Goal: Information Seeking & Learning: Learn about a topic

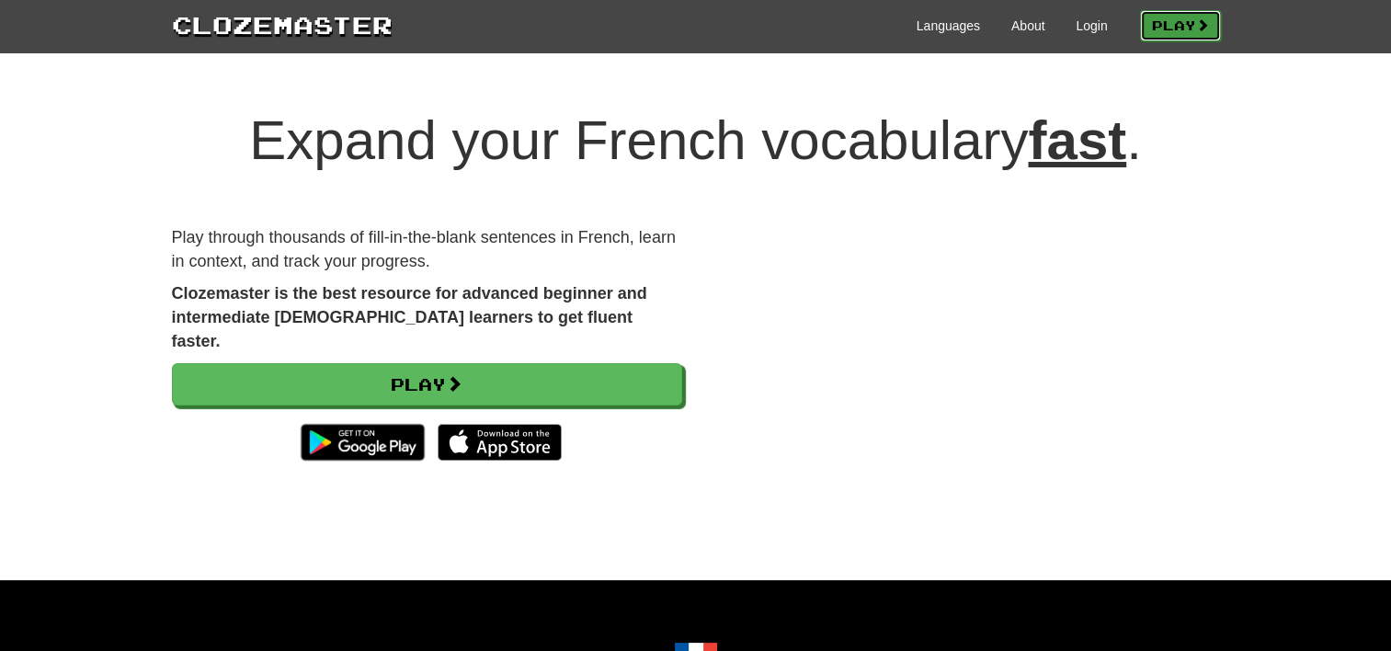
click at [1184, 27] on link "Play" at bounding box center [1180, 25] width 81 height 31
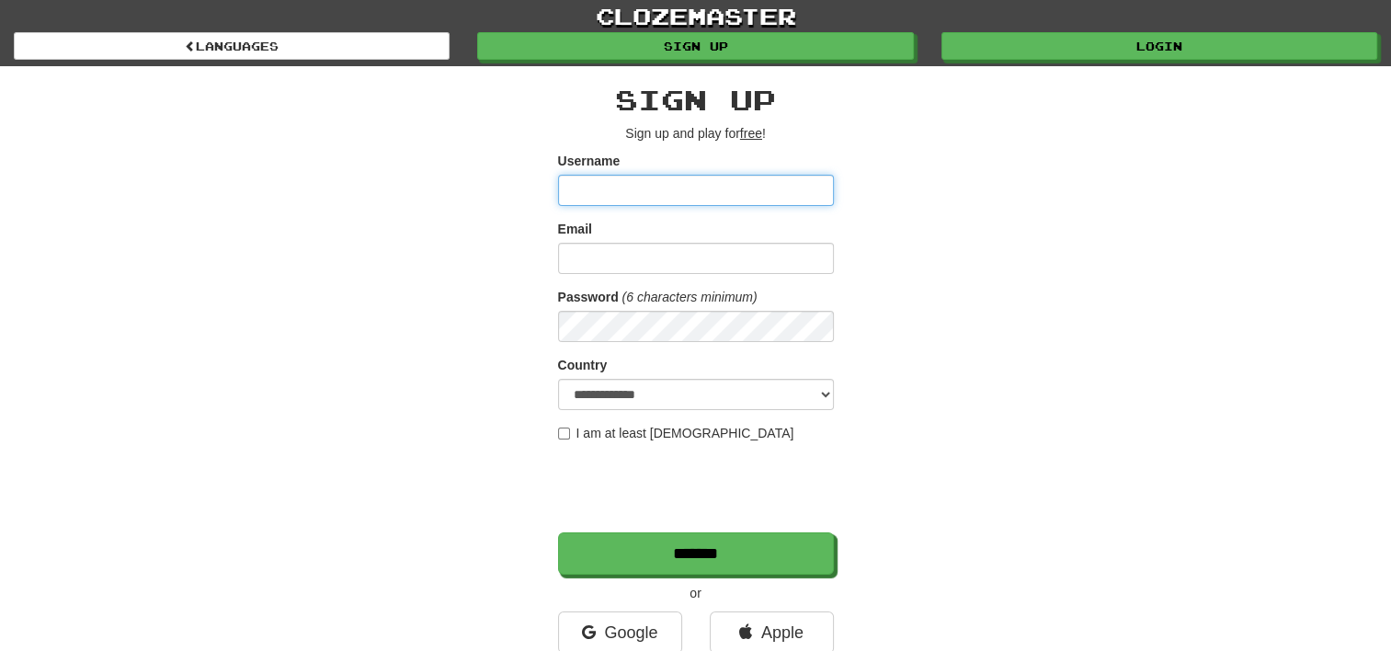
type input "*****"
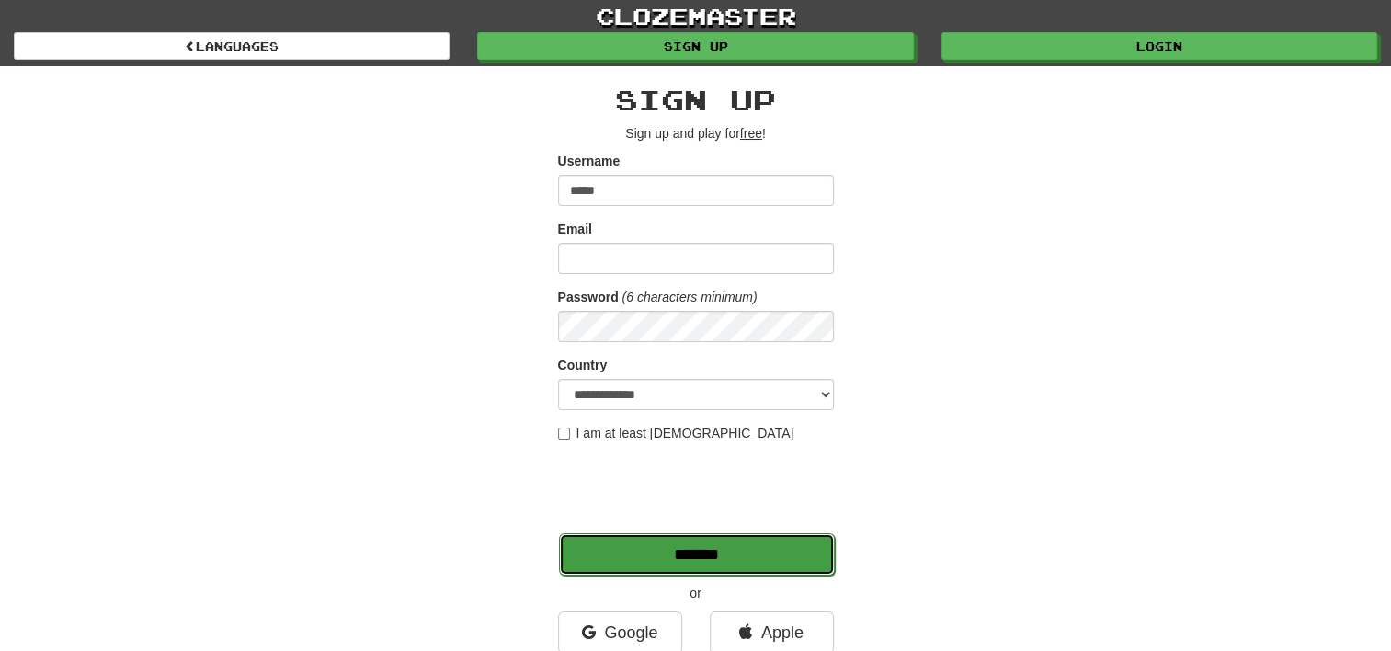
click at [710, 552] on input "*******" at bounding box center [697, 554] width 276 height 42
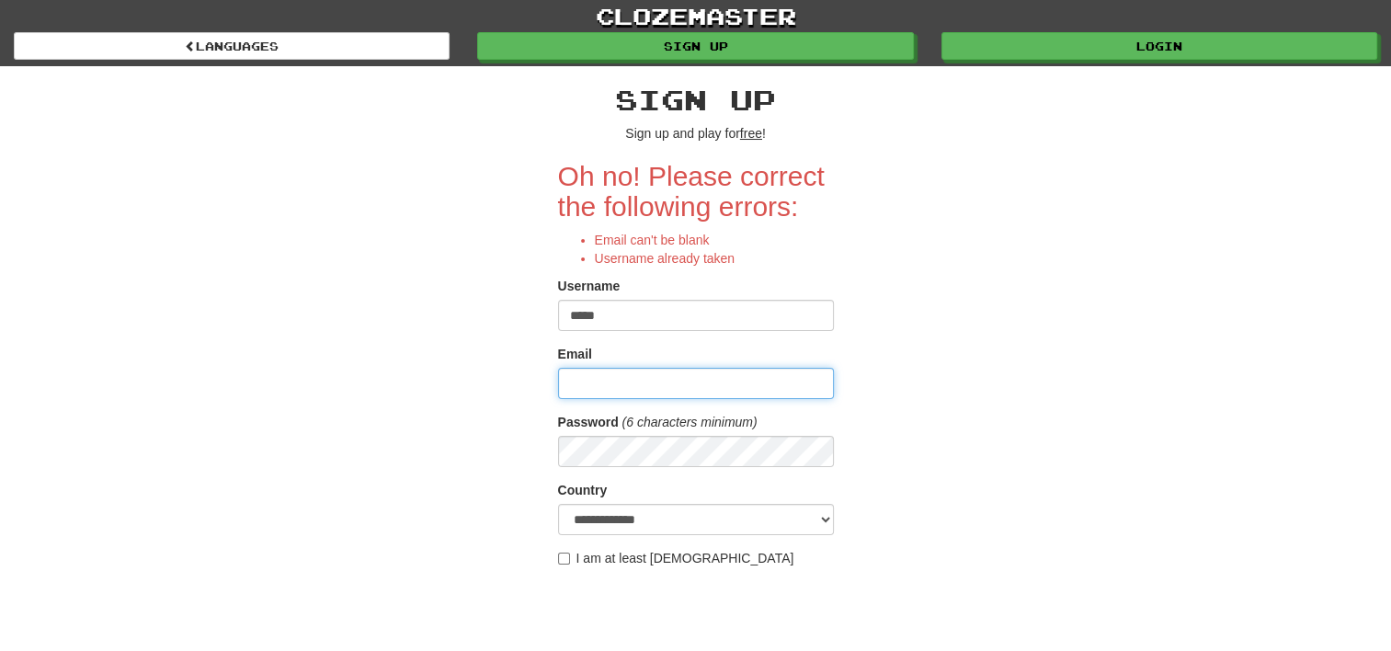
click at [614, 381] on input "Email" at bounding box center [696, 383] width 276 height 31
type input "**********"
click at [931, 553] on div "**********" at bounding box center [696, 450] width 1076 height 768
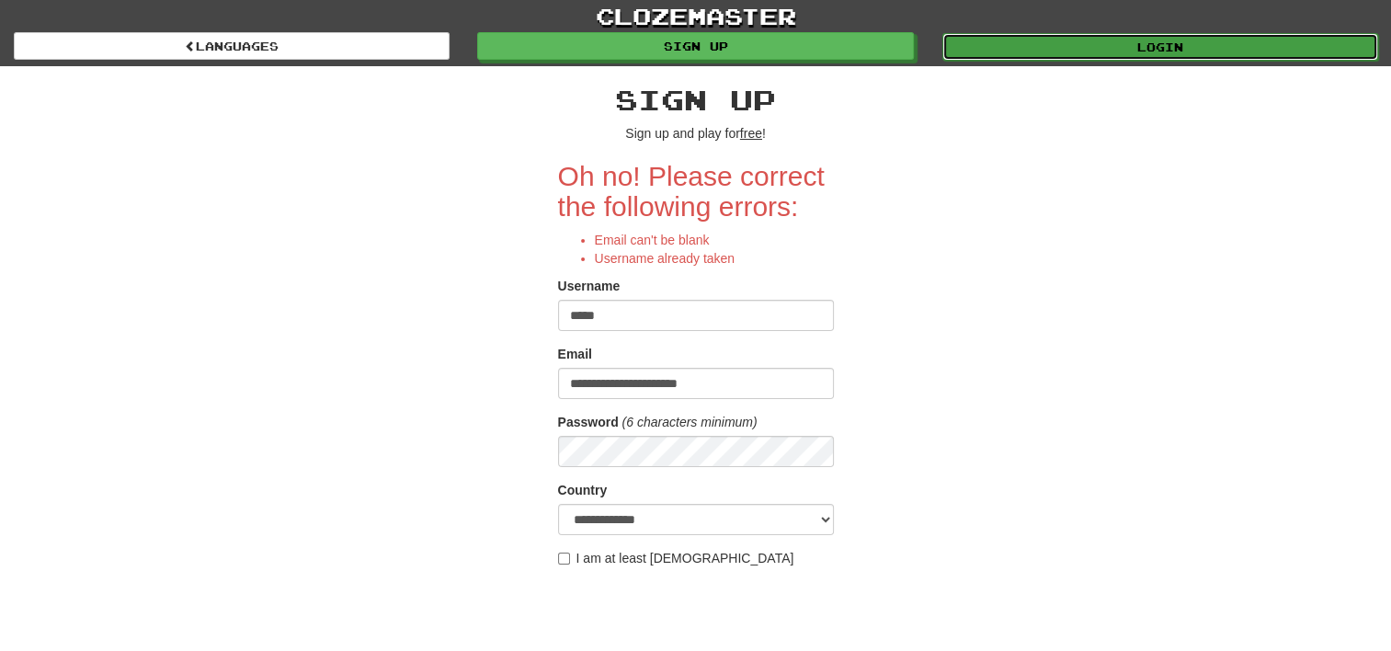
click at [1188, 46] on link "Login" at bounding box center [1160, 47] width 436 height 28
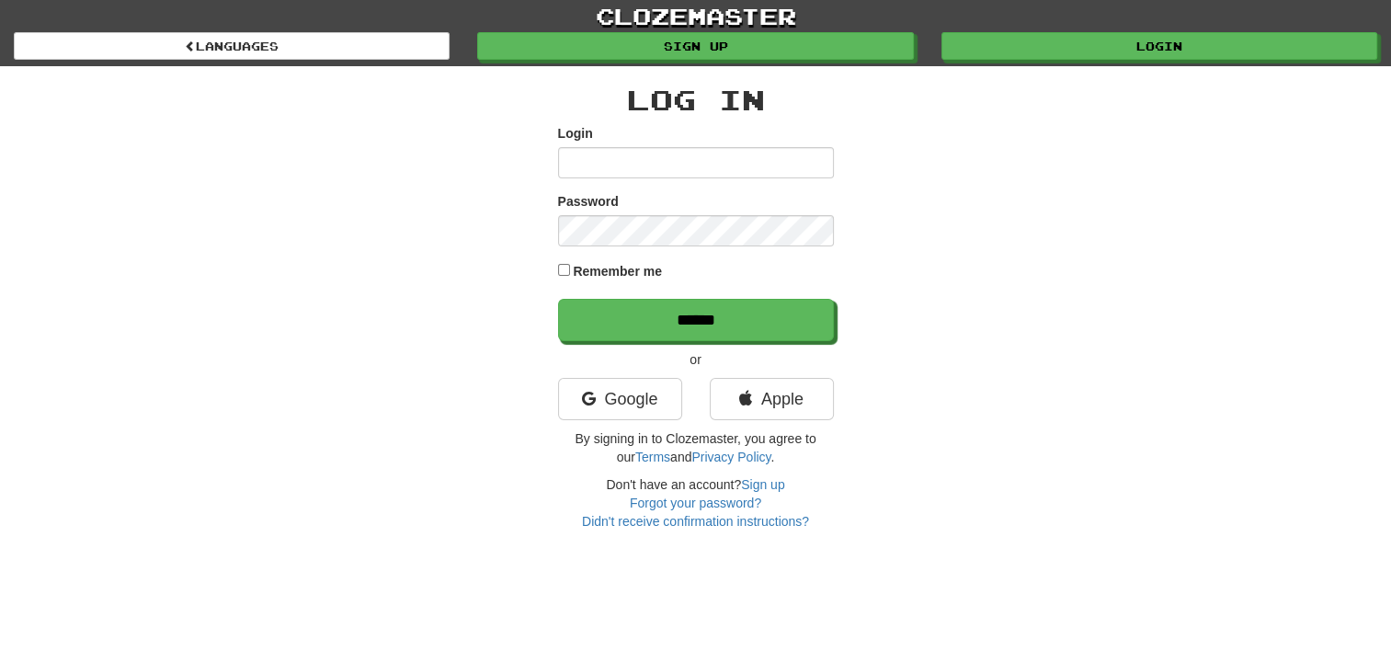
type input "*****"
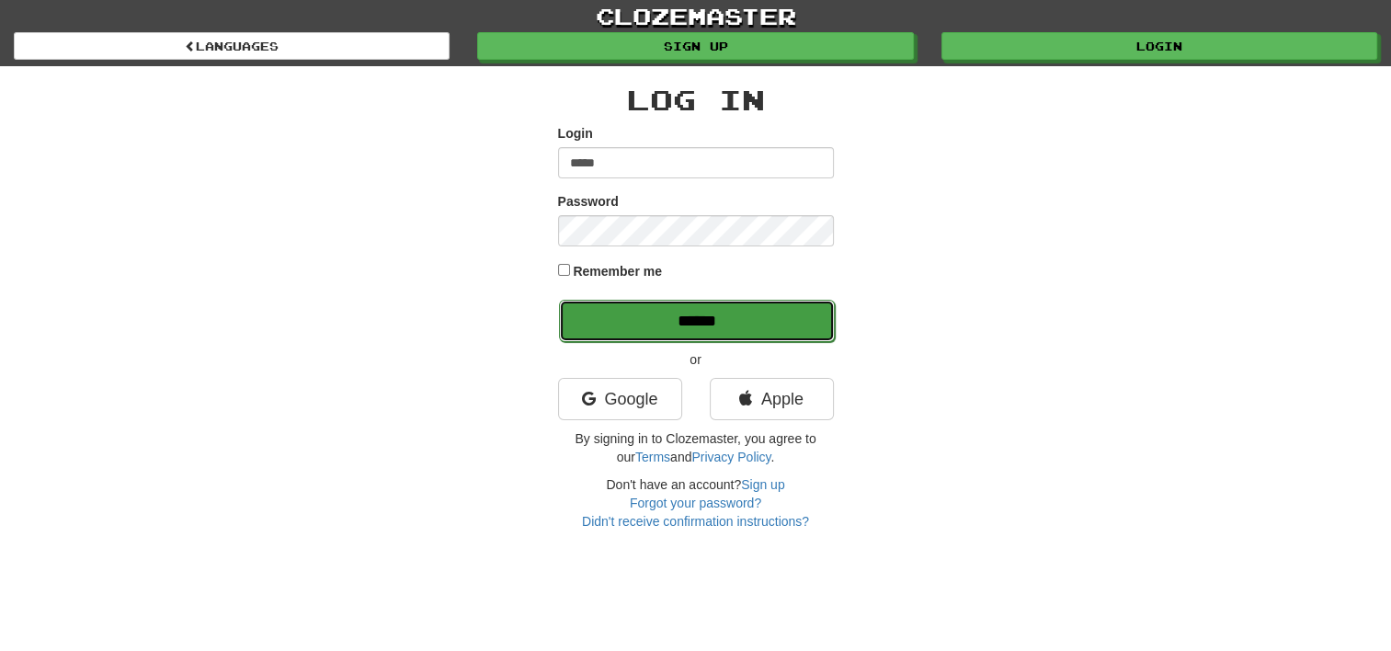
click at [688, 313] on input "******" at bounding box center [697, 321] width 276 height 42
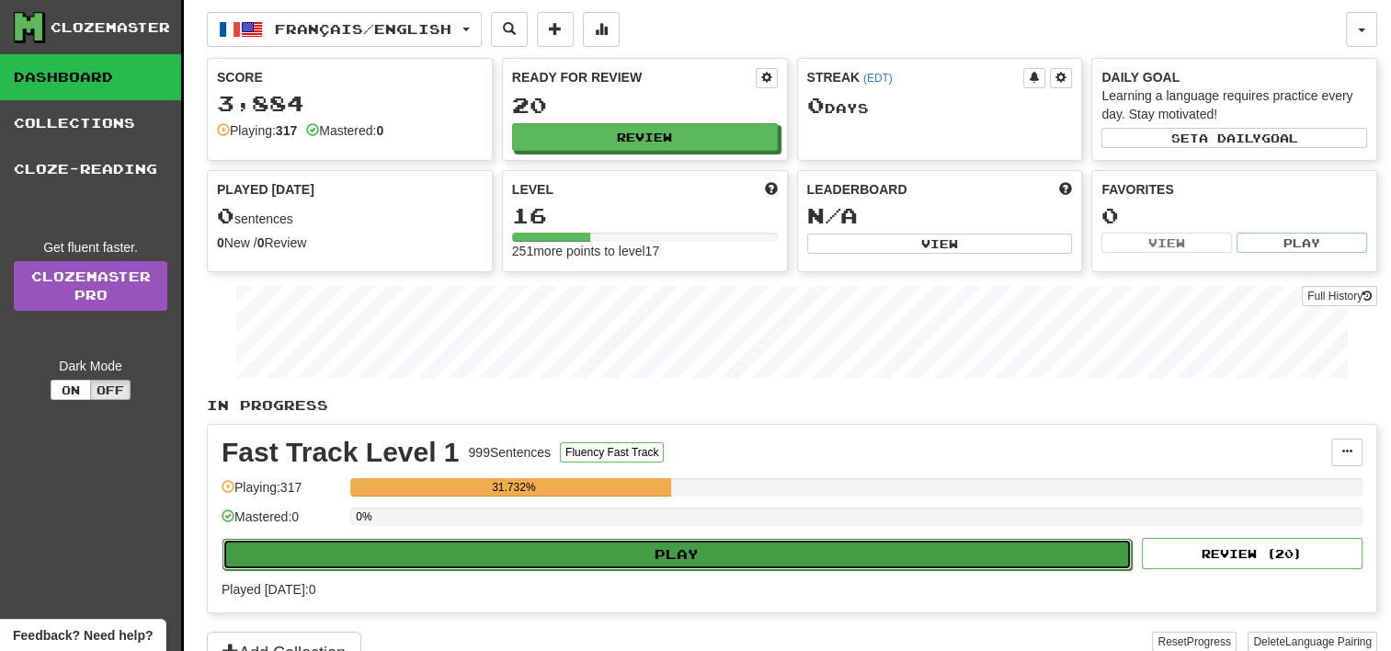
click at [660, 548] on button "Play" at bounding box center [676, 554] width 909 height 31
select select "**"
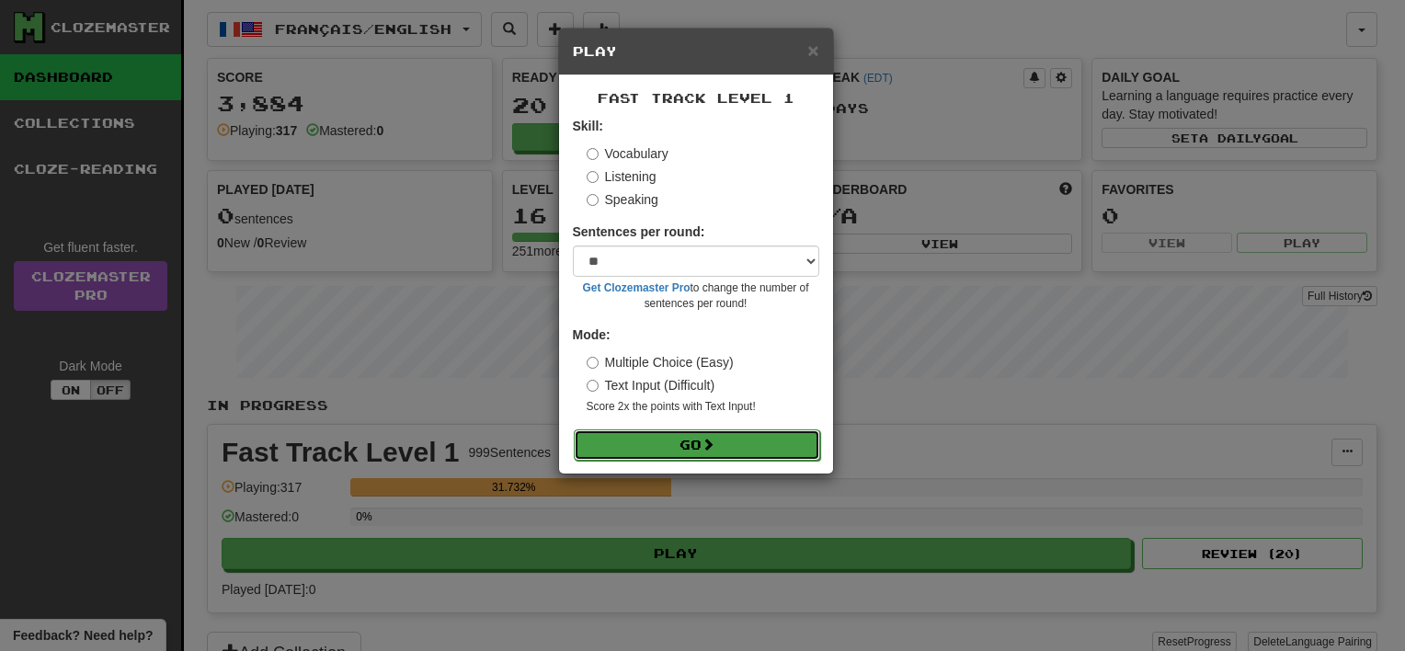
click at [713, 447] on span at bounding box center [707, 444] width 13 height 13
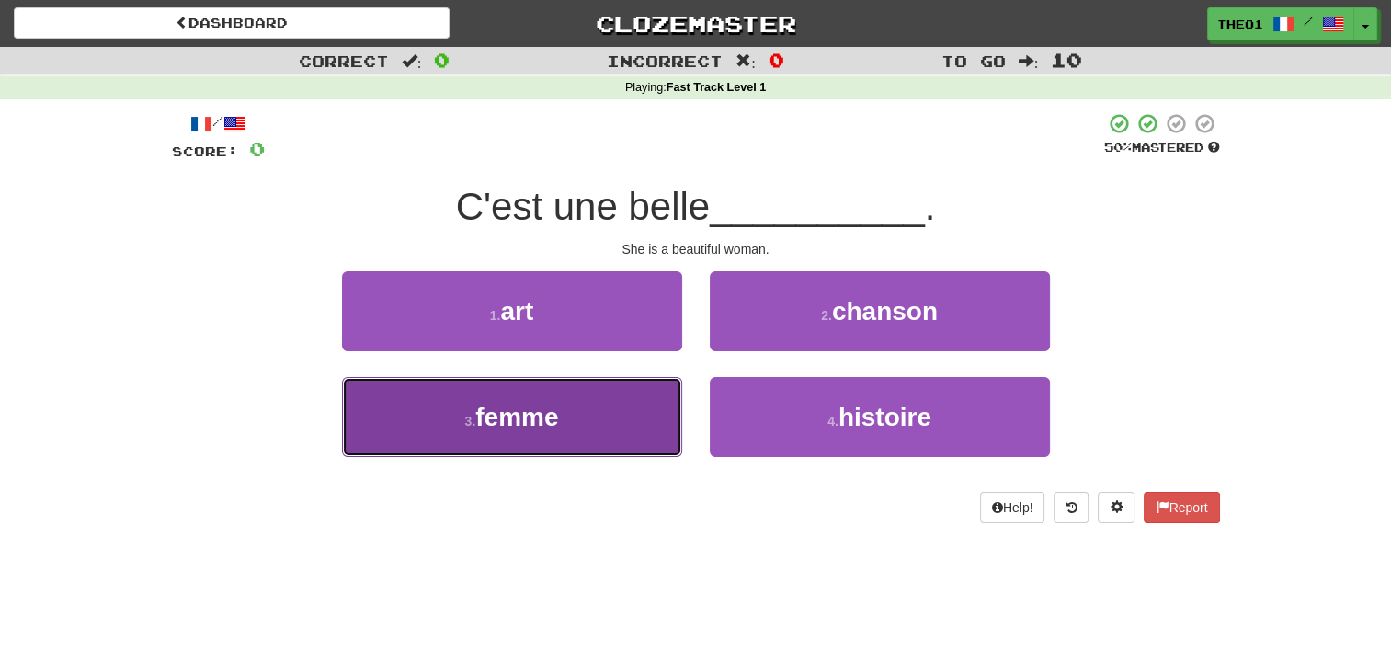
click at [540, 423] on span "femme" at bounding box center [516, 417] width 83 height 28
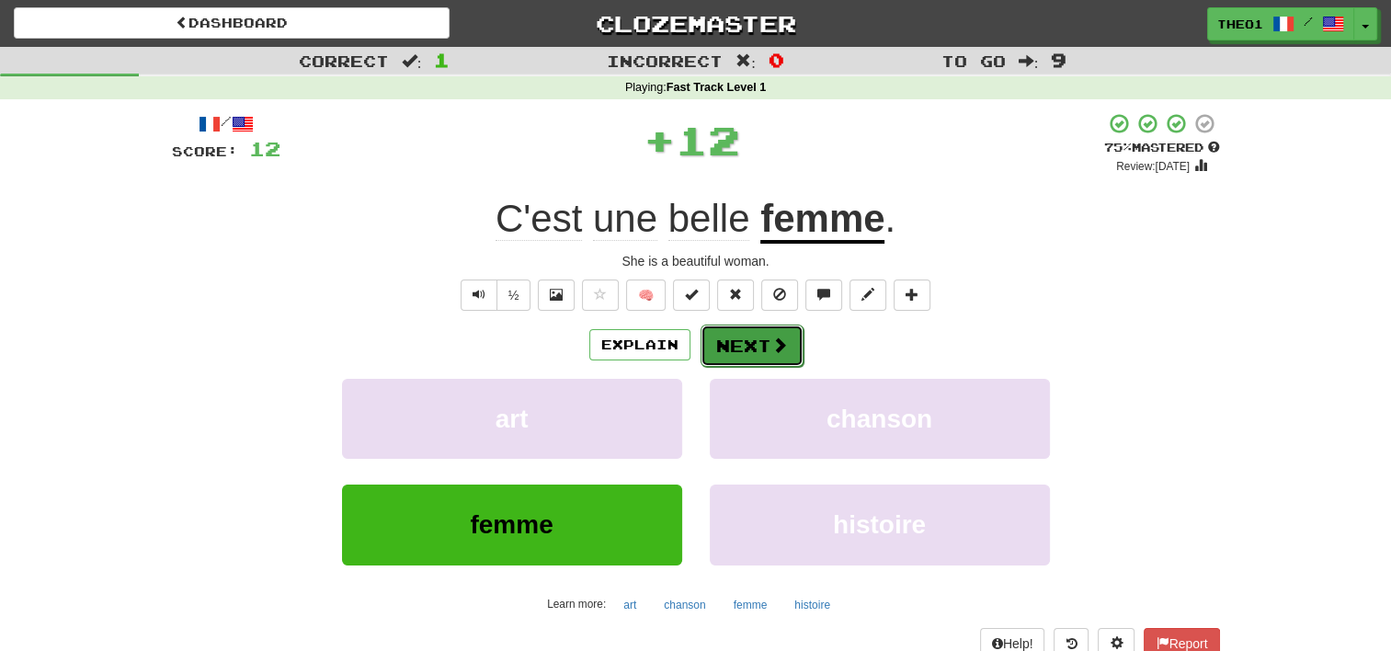
click at [753, 339] on button "Next" at bounding box center [752, 346] width 103 height 42
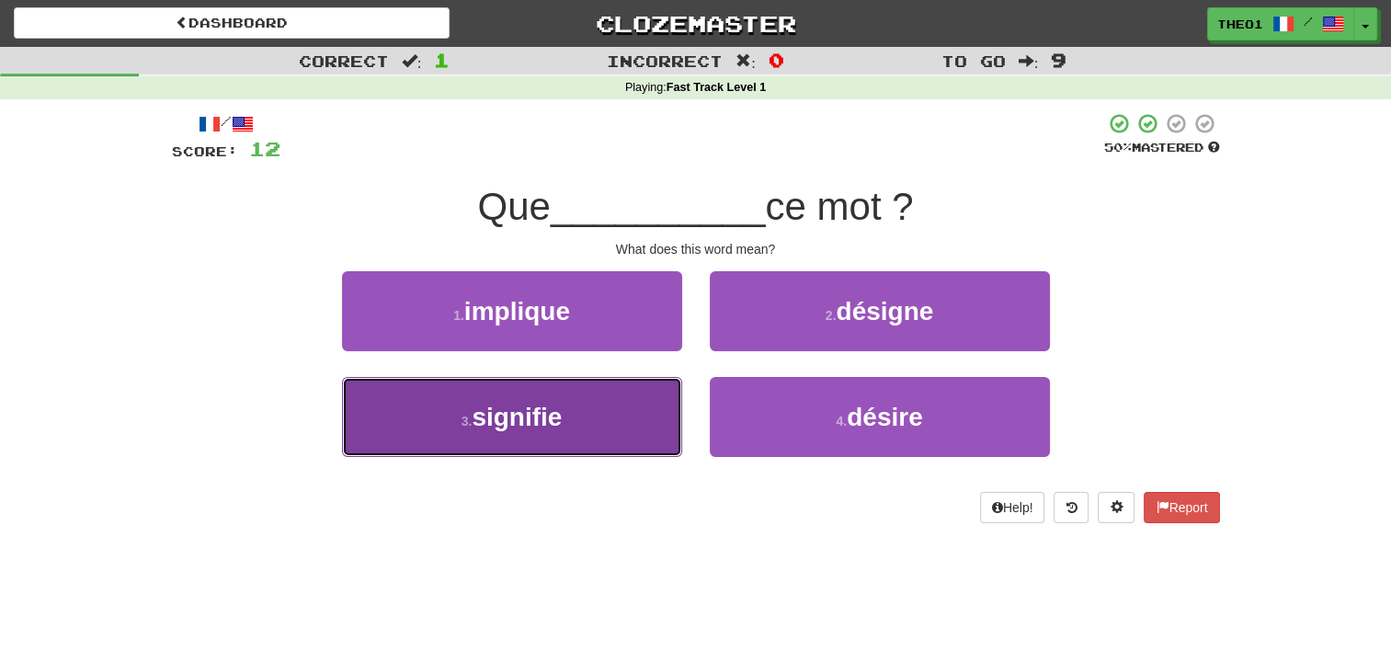
click at [549, 416] on span "signifie" at bounding box center [517, 417] width 90 height 28
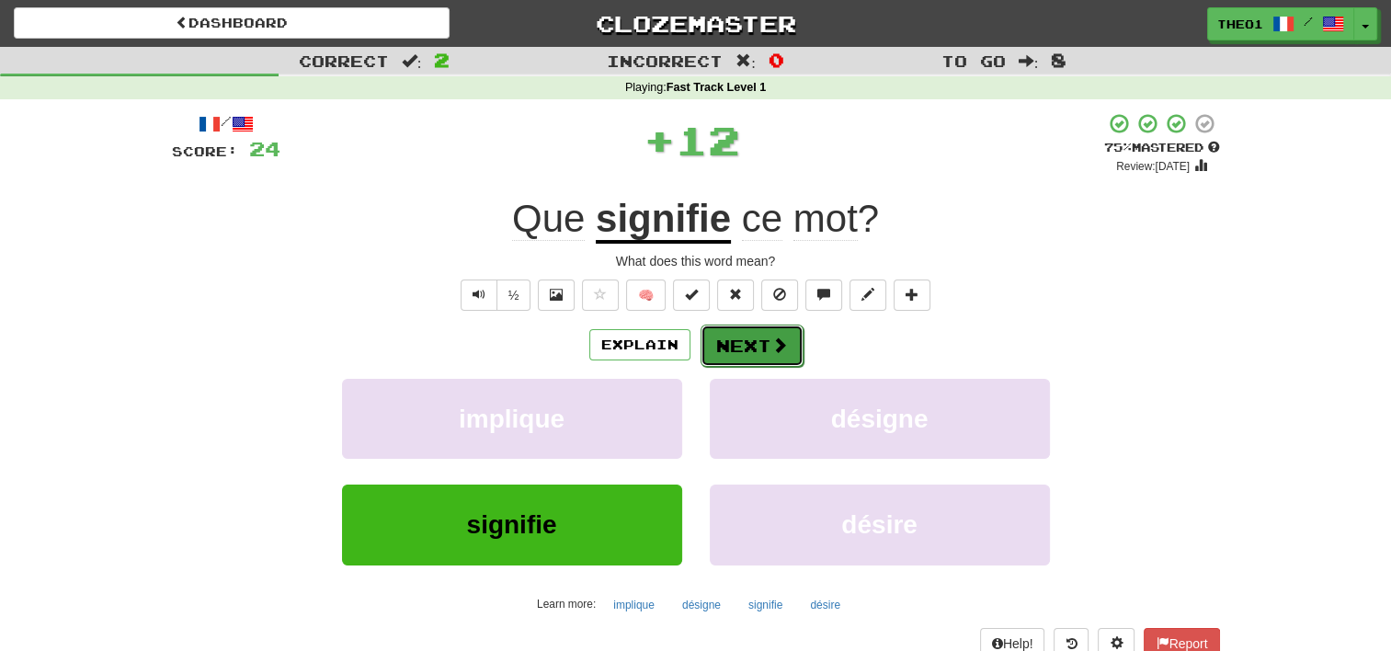
click at [756, 336] on button "Next" at bounding box center [752, 346] width 103 height 42
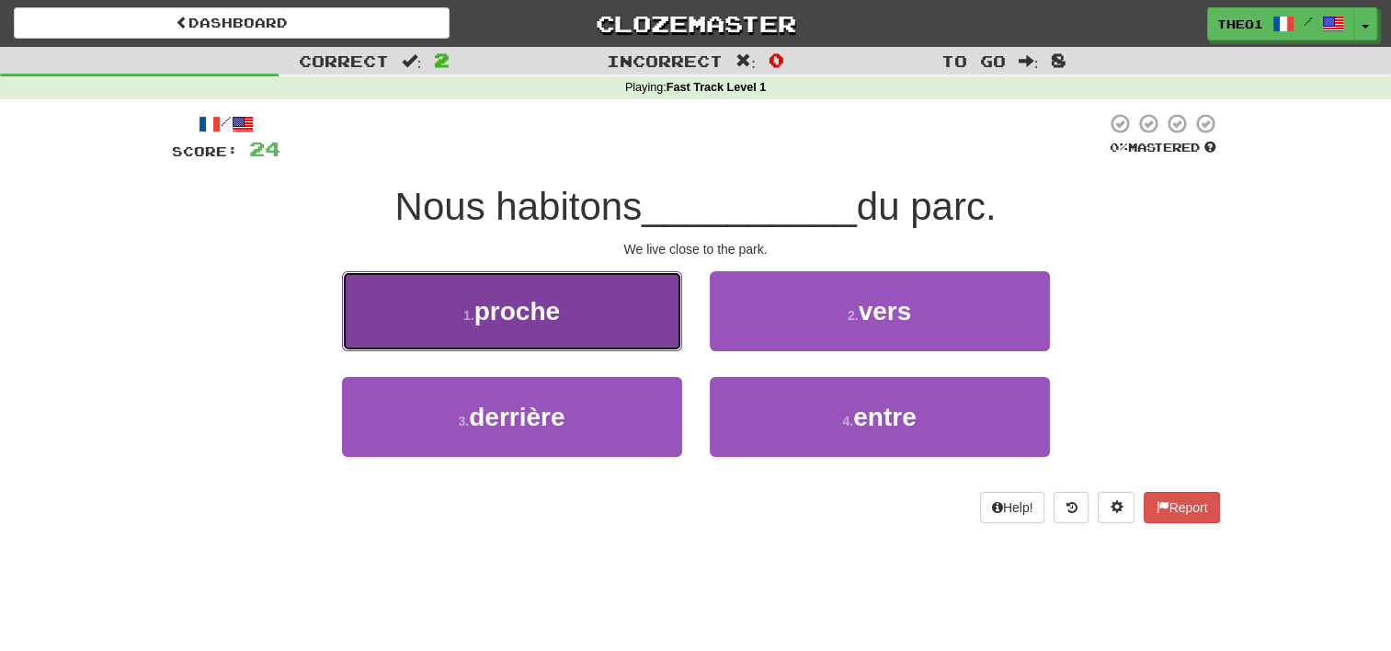
click at [564, 313] on button "1 . proche" at bounding box center [512, 311] width 340 height 80
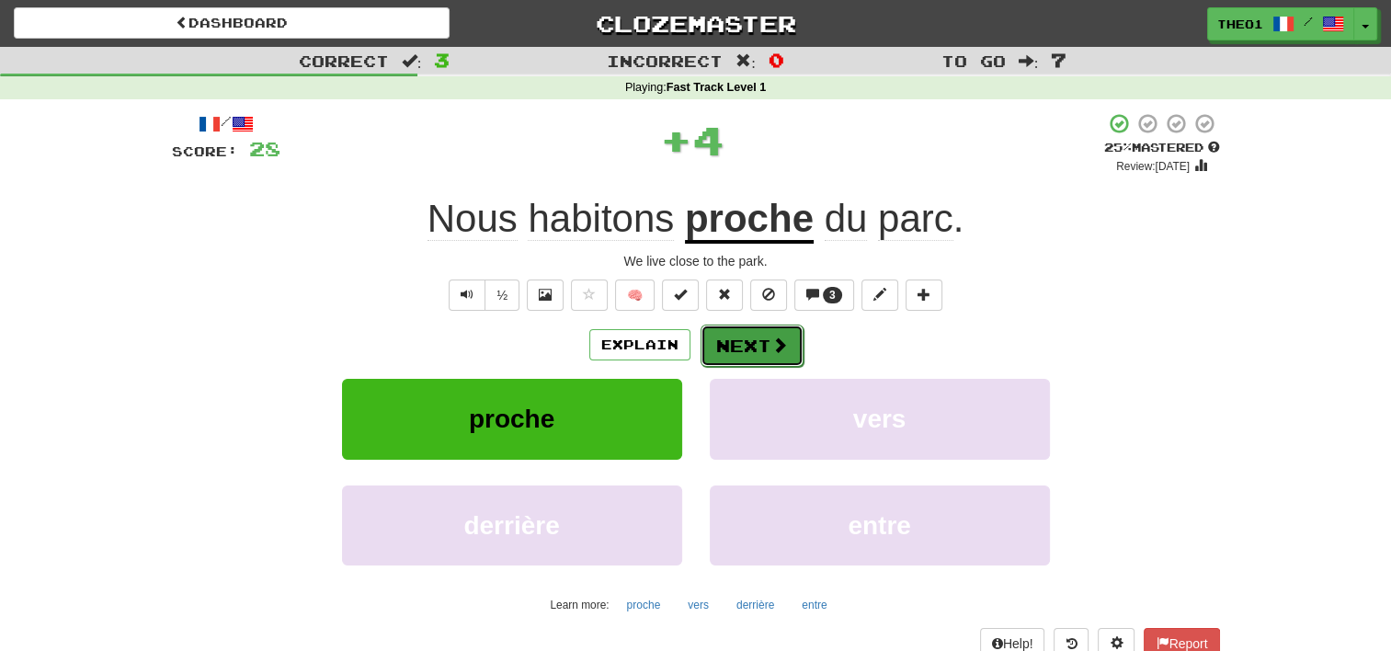
click at [774, 337] on span at bounding box center [779, 344] width 17 height 17
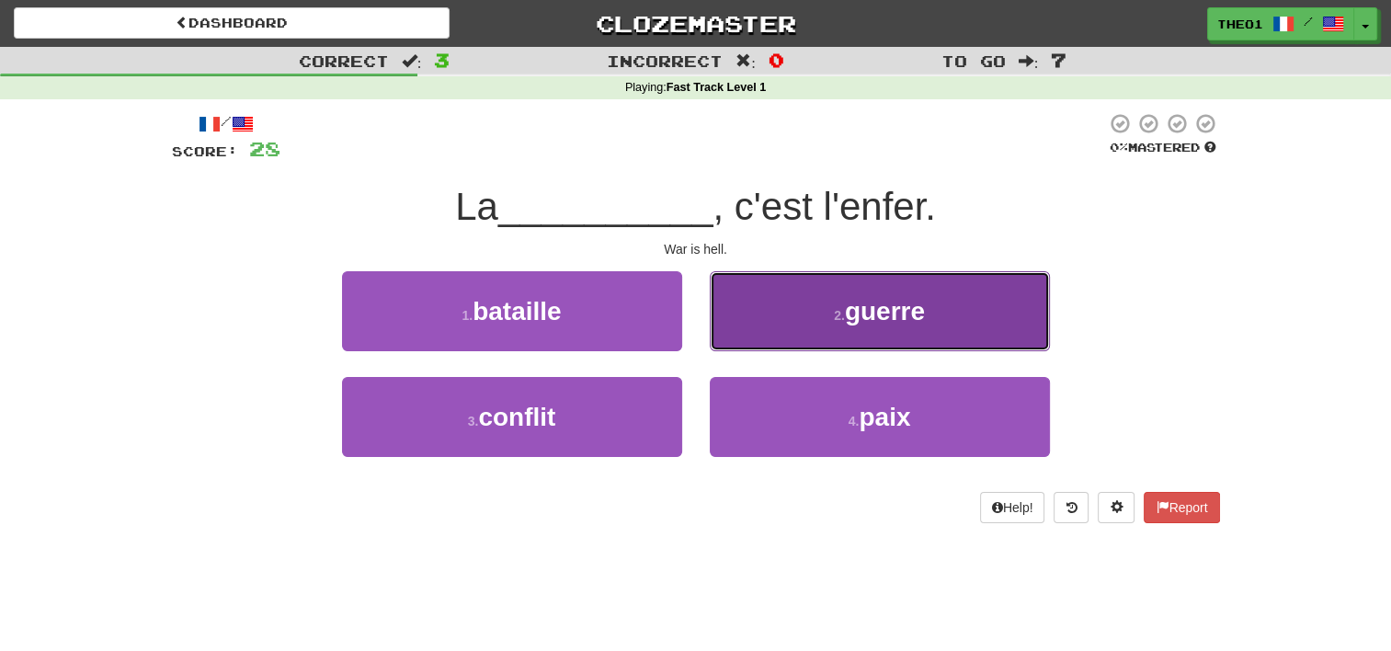
click at [868, 327] on button "2 . guerre" at bounding box center [880, 311] width 340 height 80
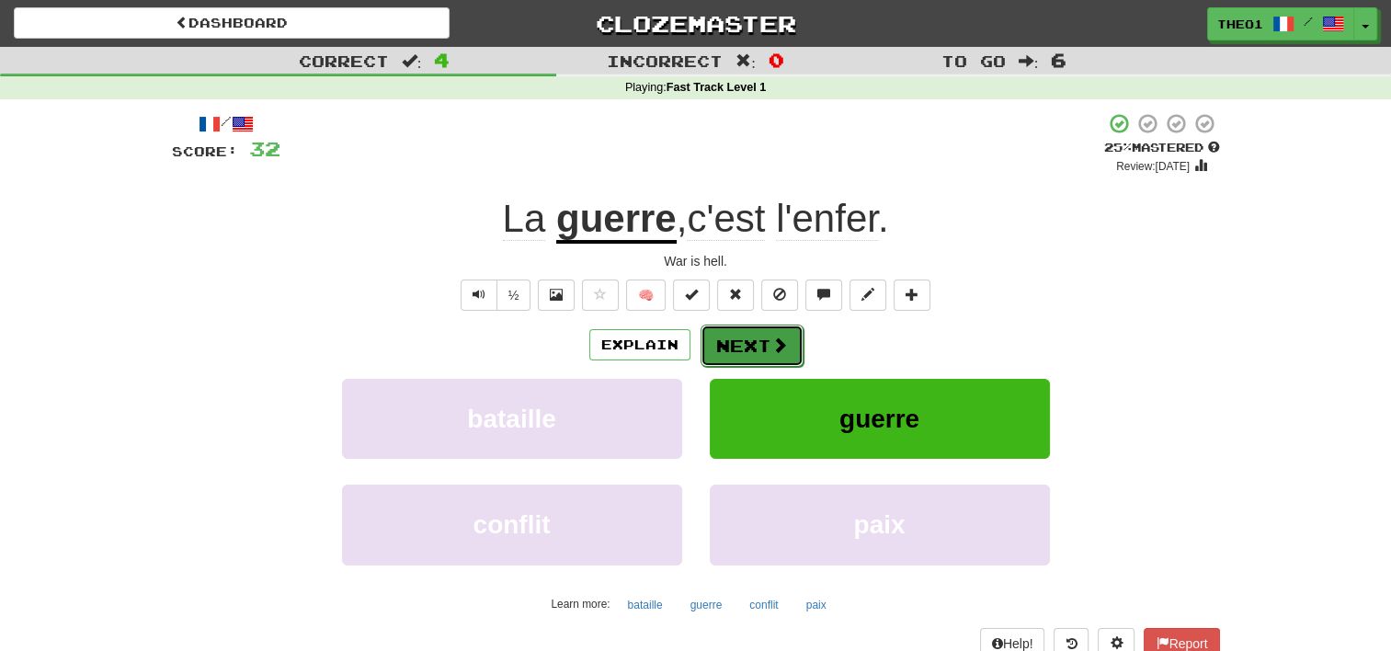
click at [761, 343] on button "Next" at bounding box center [752, 346] width 103 height 42
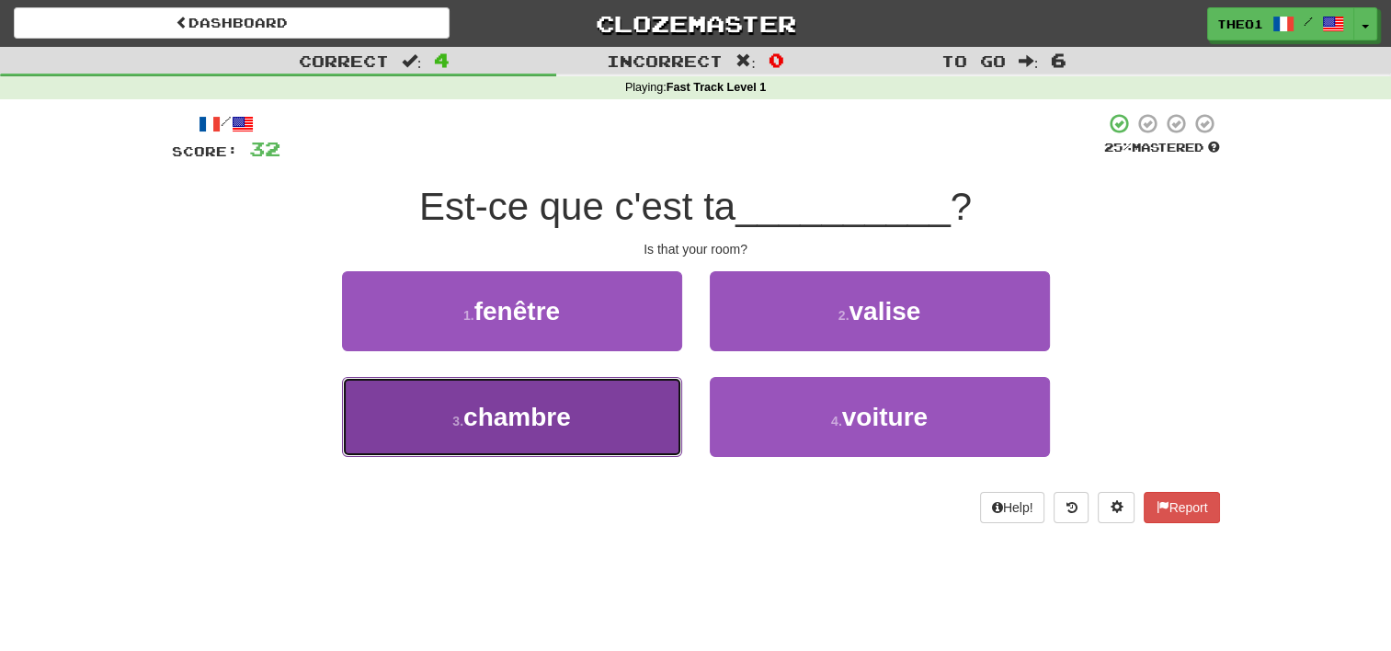
click at [580, 430] on button "3 . chambre" at bounding box center [512, 417] width 340 height 80
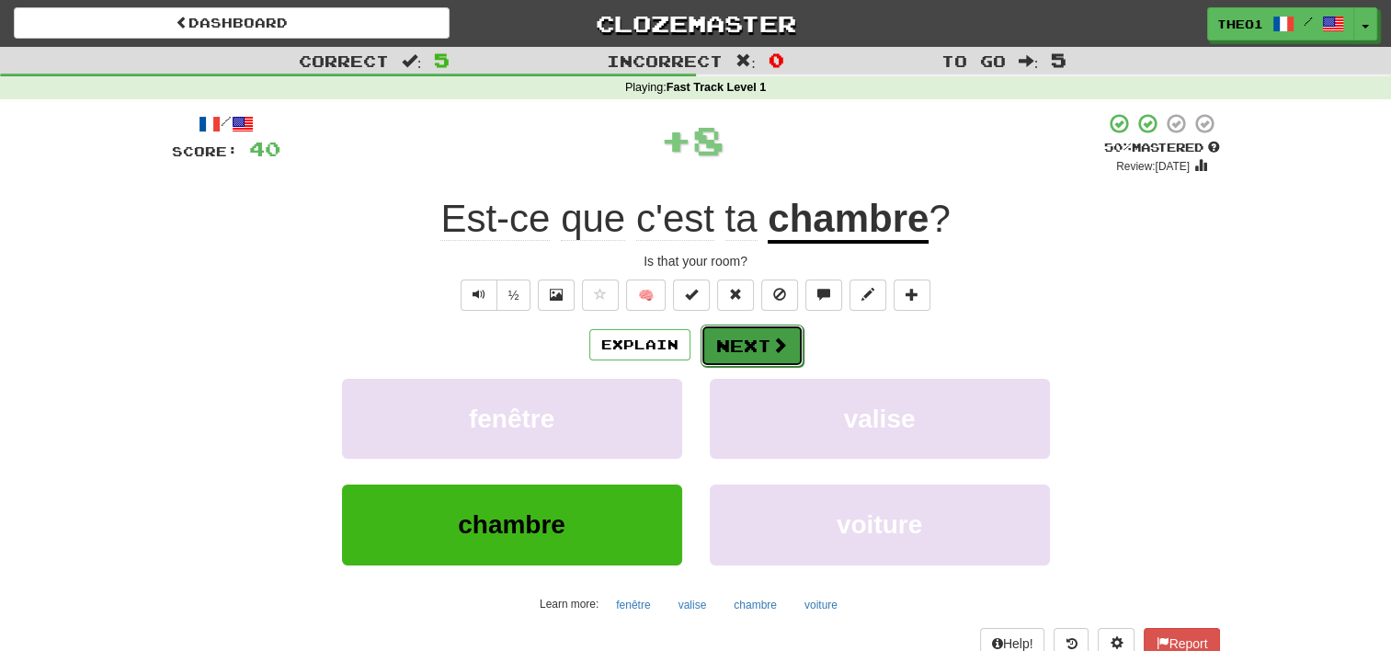
click at [758, 337] on button "Next" at bounding box center [752, 346] width 103 height 42
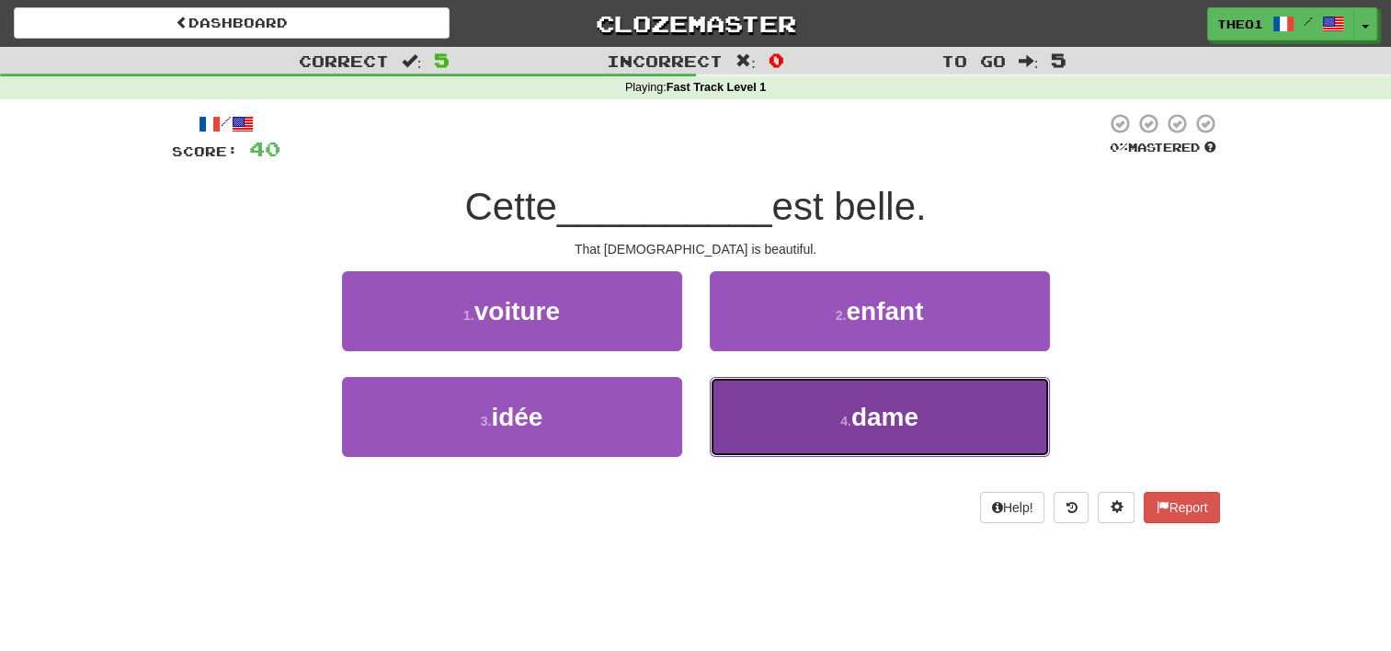
click at [813, 434] on button "4 . dame" at bounding box center [880, 417] width 340 height 80
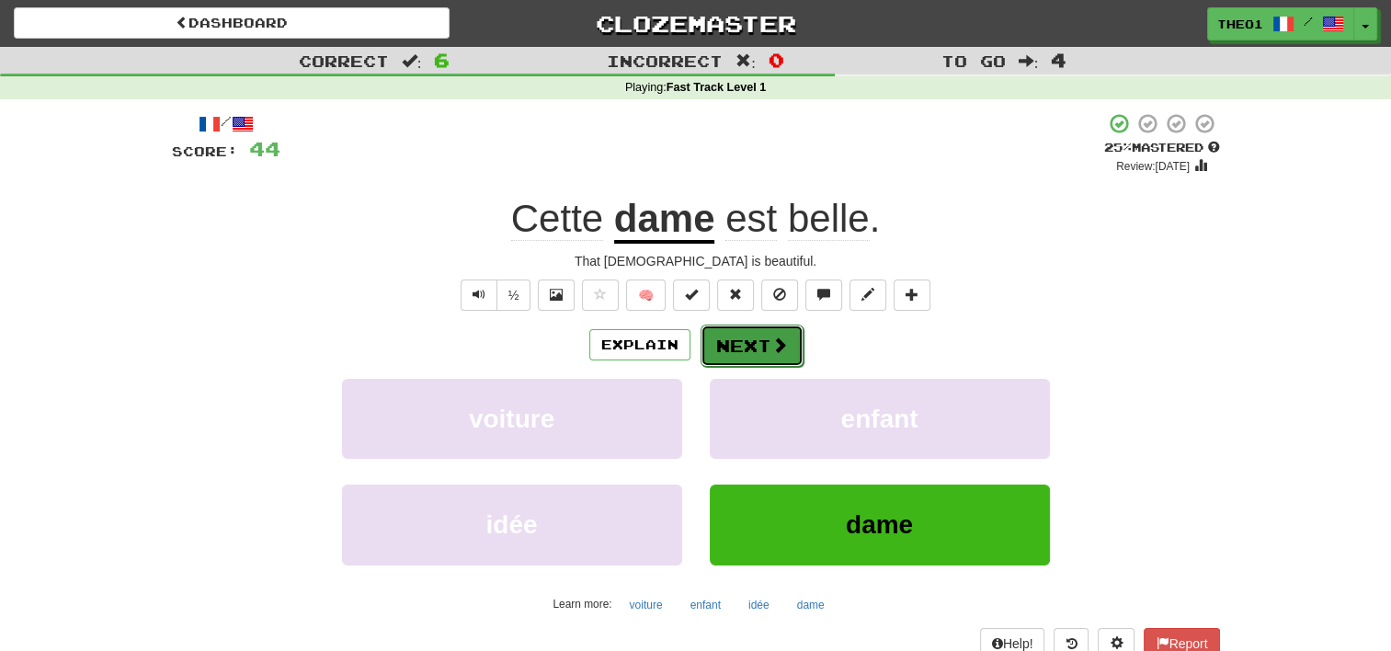
click at [754, 352] on button "Next" at bounding box center [752, 346] width 103 height 42
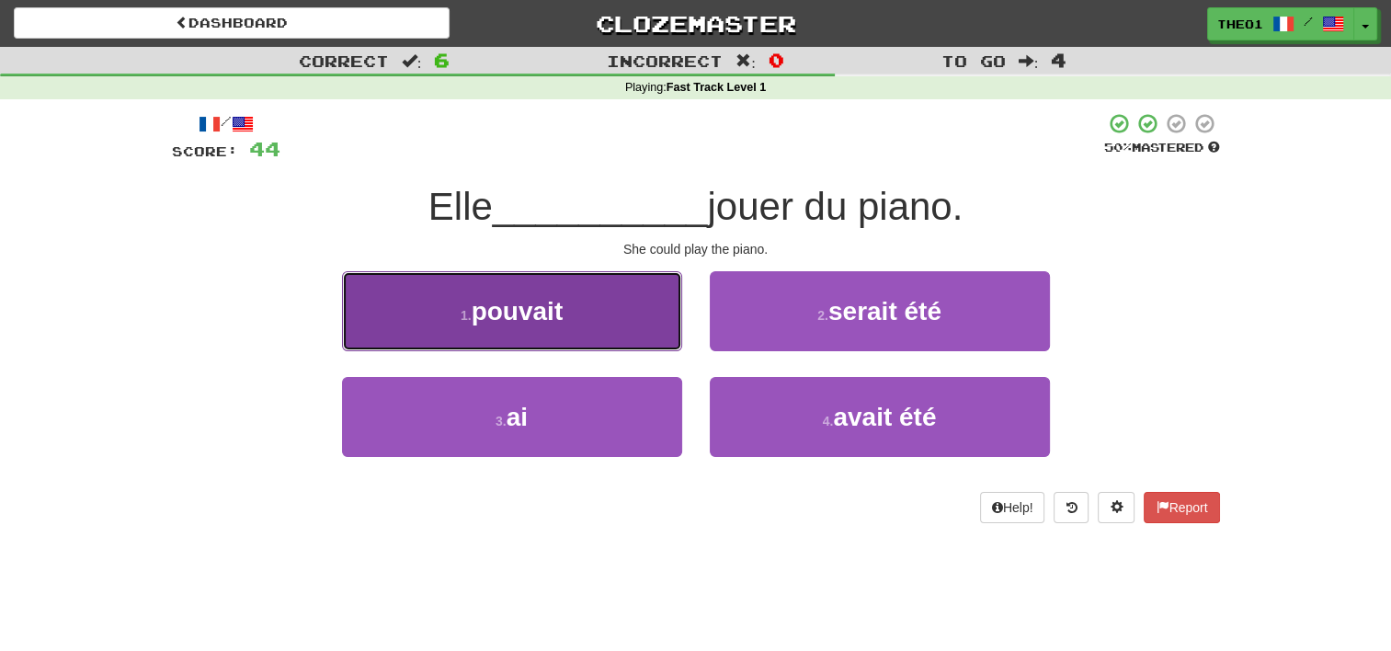
click at [577, 317] on button "1 . pouvait" at bounding box center [512, 311] width 340 height 80
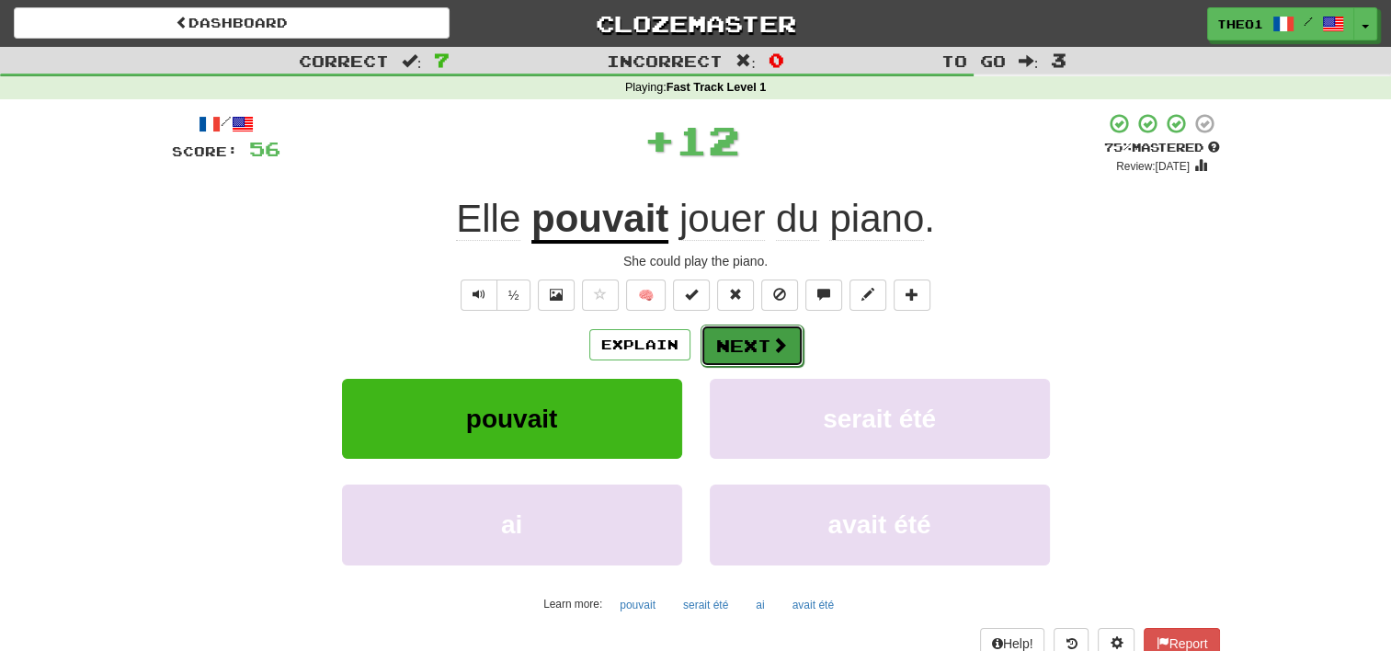
click at [743, 331] on button "Next" at bounding box center [752, 346] width 103 height 42
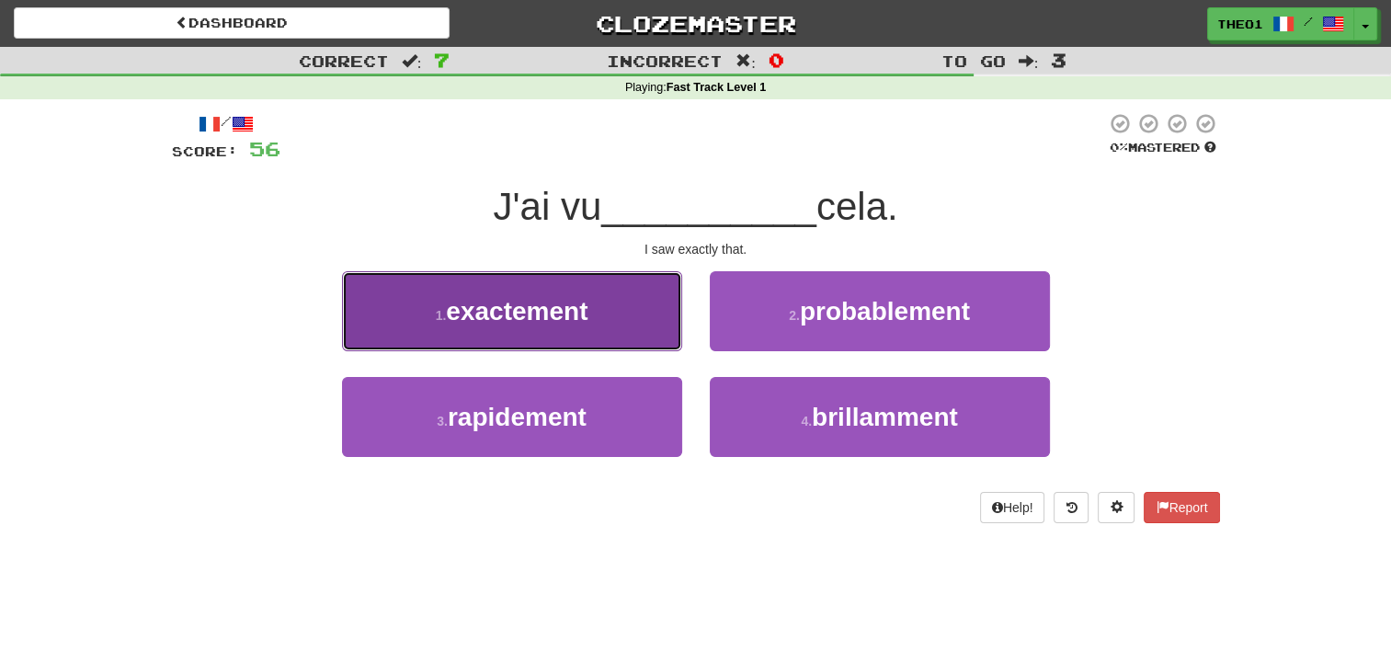
click at [571, 304] on span "exactement" at bounding box center [517, 311] width 142 height 28
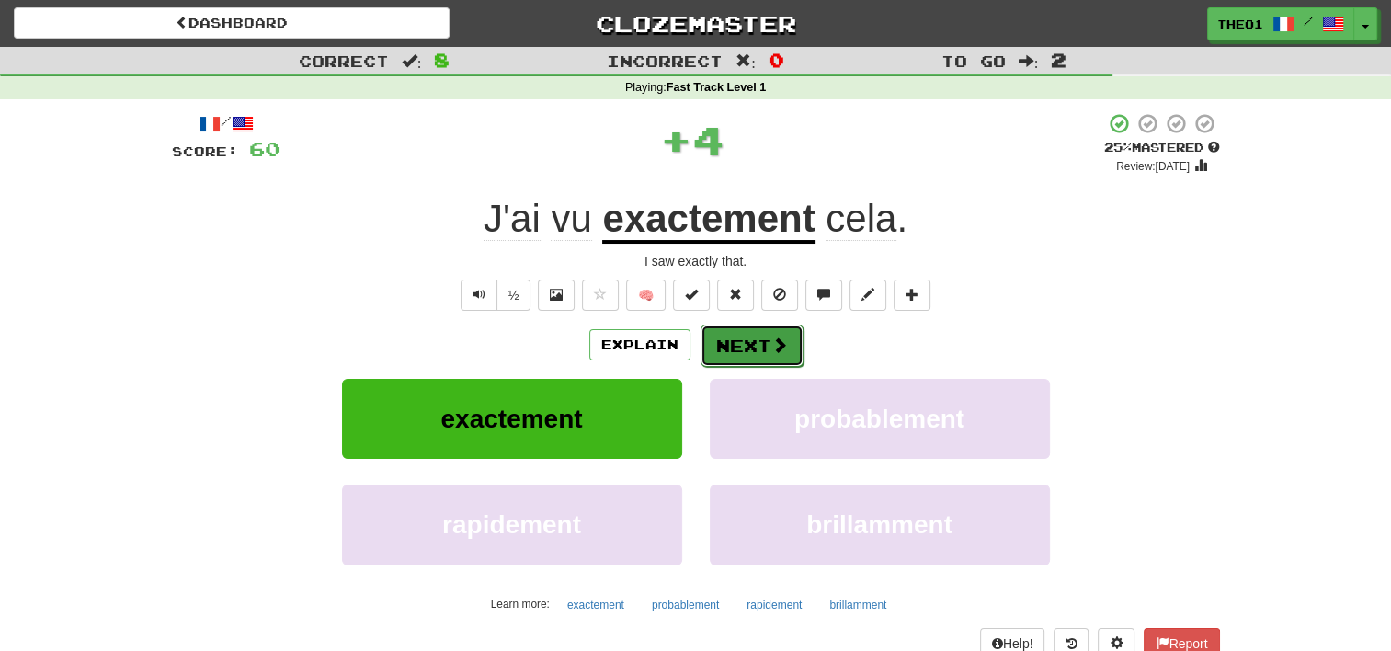
click at [753, 347] on button "Next" at bounding box center [752, 346] width 103 height 42
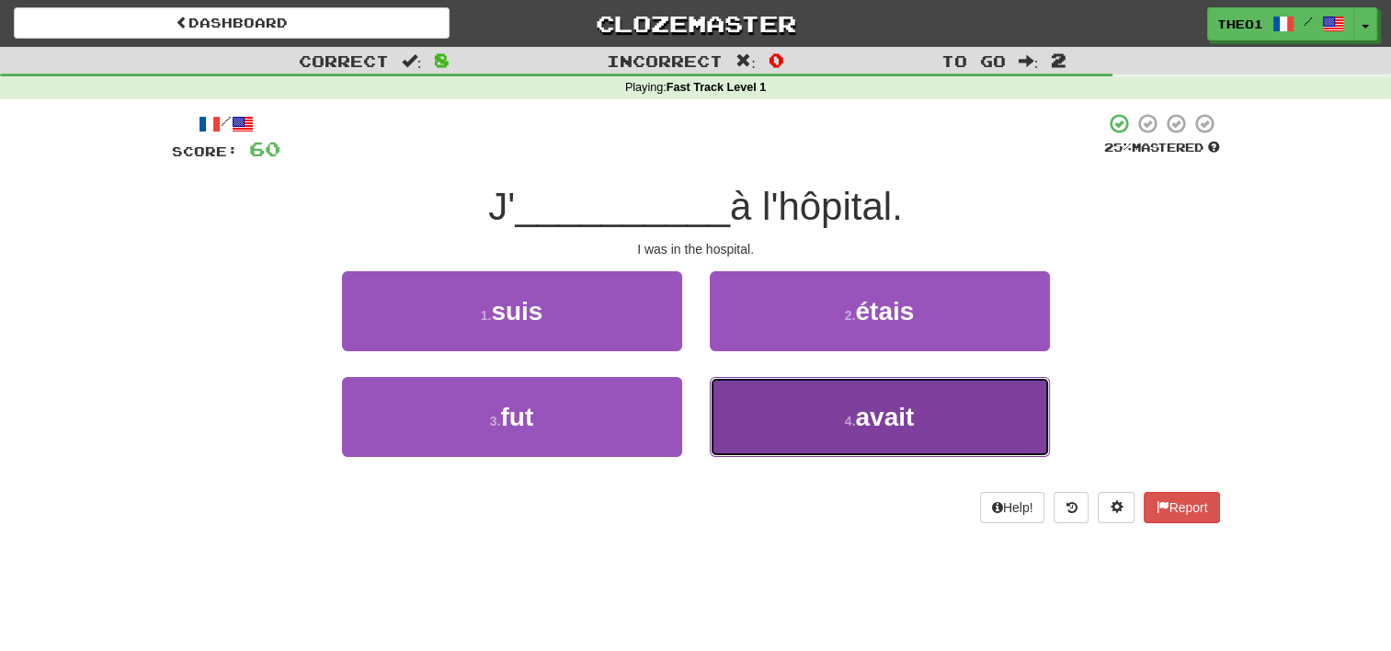
click at [834, 423] on button "4 . avait" at bounding box center [880, 417] width 340 height 80
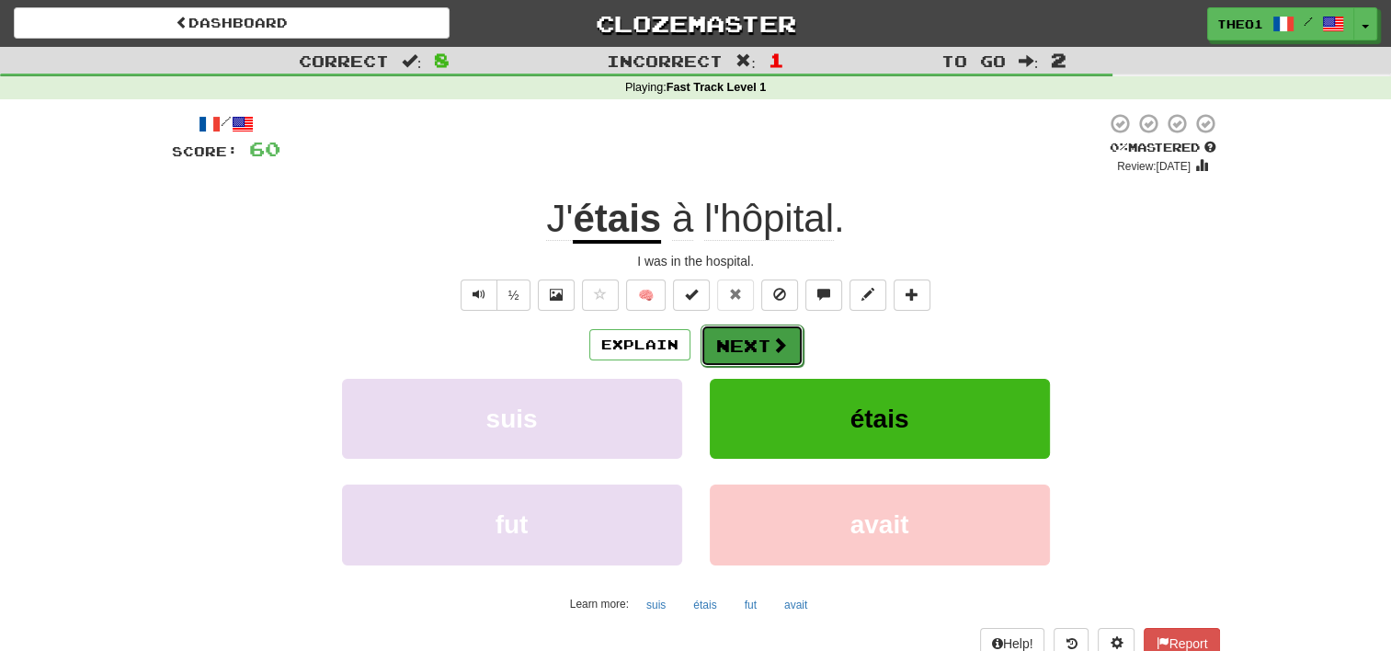
click at [766, 346] on button "Next" at bounding box center [752, 346] width 103 height 42
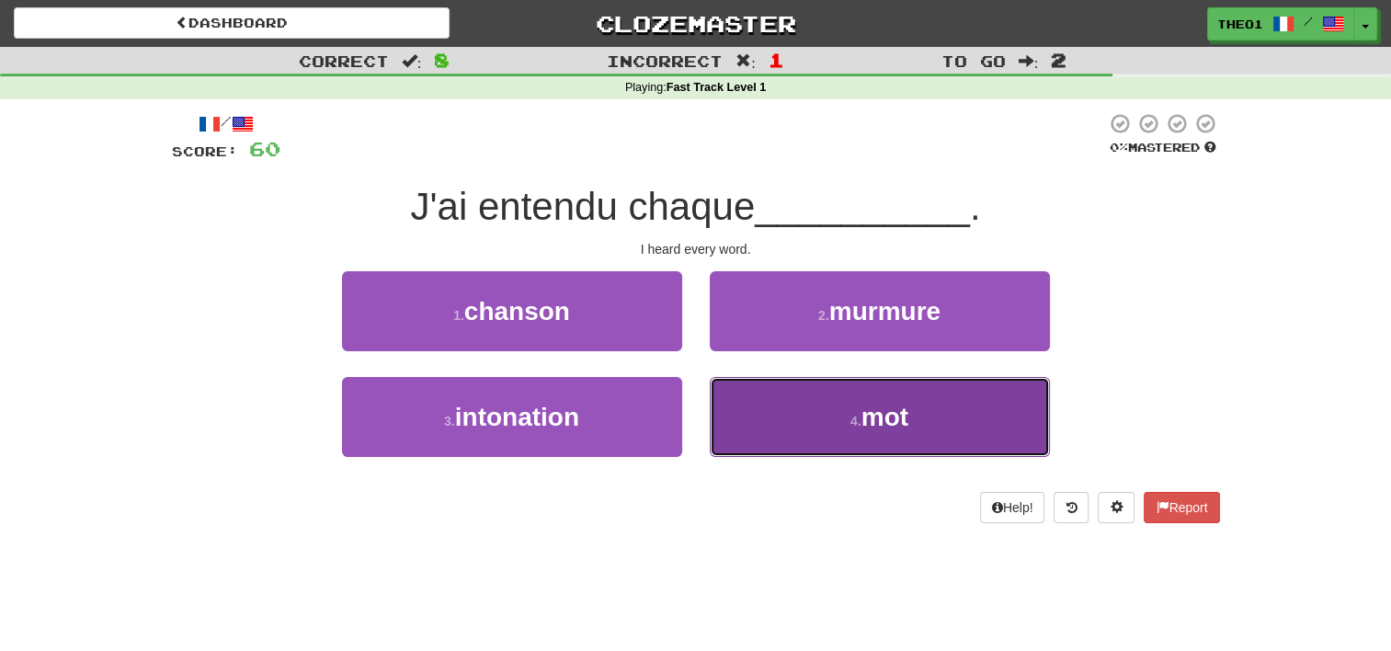
click at [815, 429] on button "4 . mot" at bounding box center [880, 417] width 340 height 80
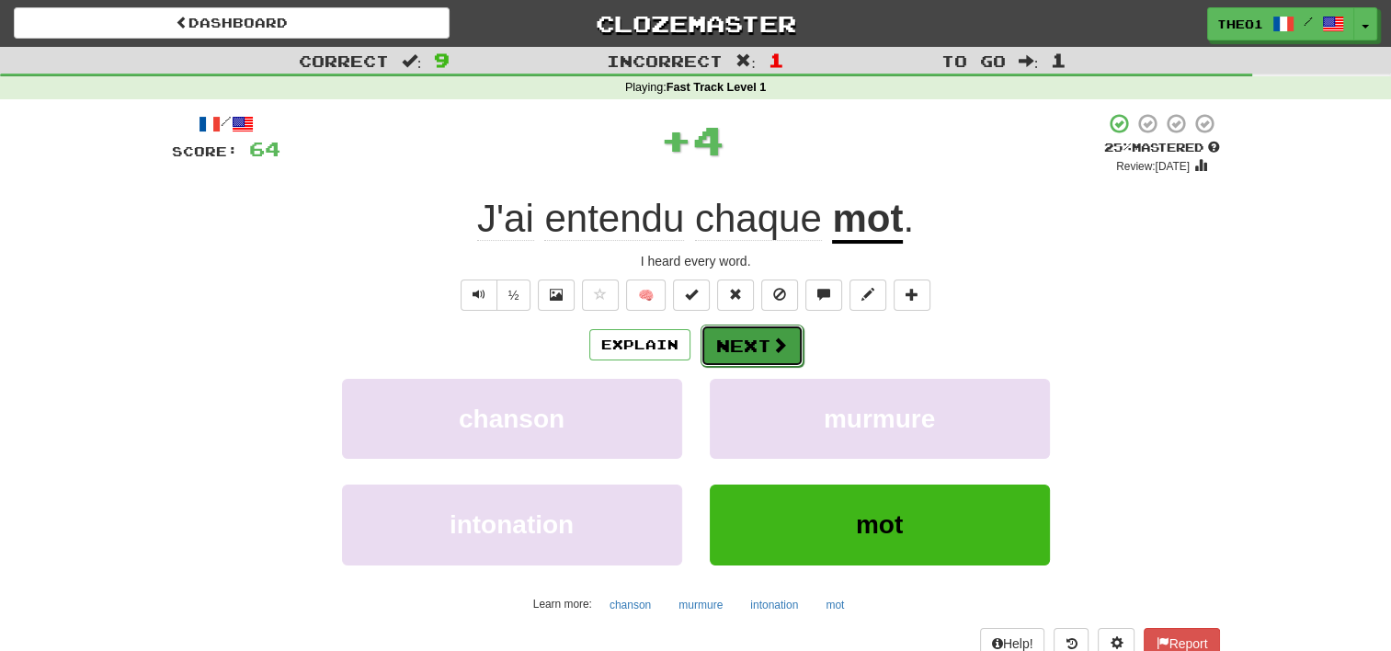
click at [765, 347] on button "Next" at bounding box center [752, 346] width 103 height 42
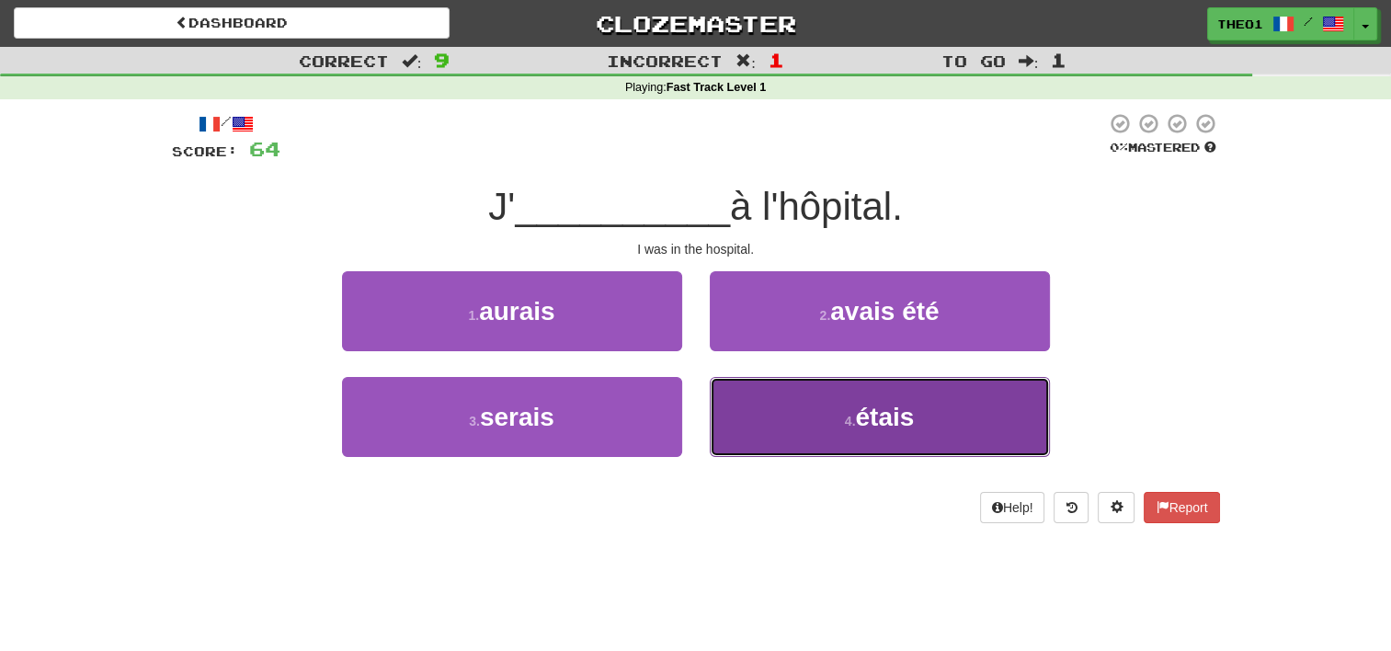
click at [802, 431] on button "4 . étais" at bounding box center [880, 417] width 340 height 80
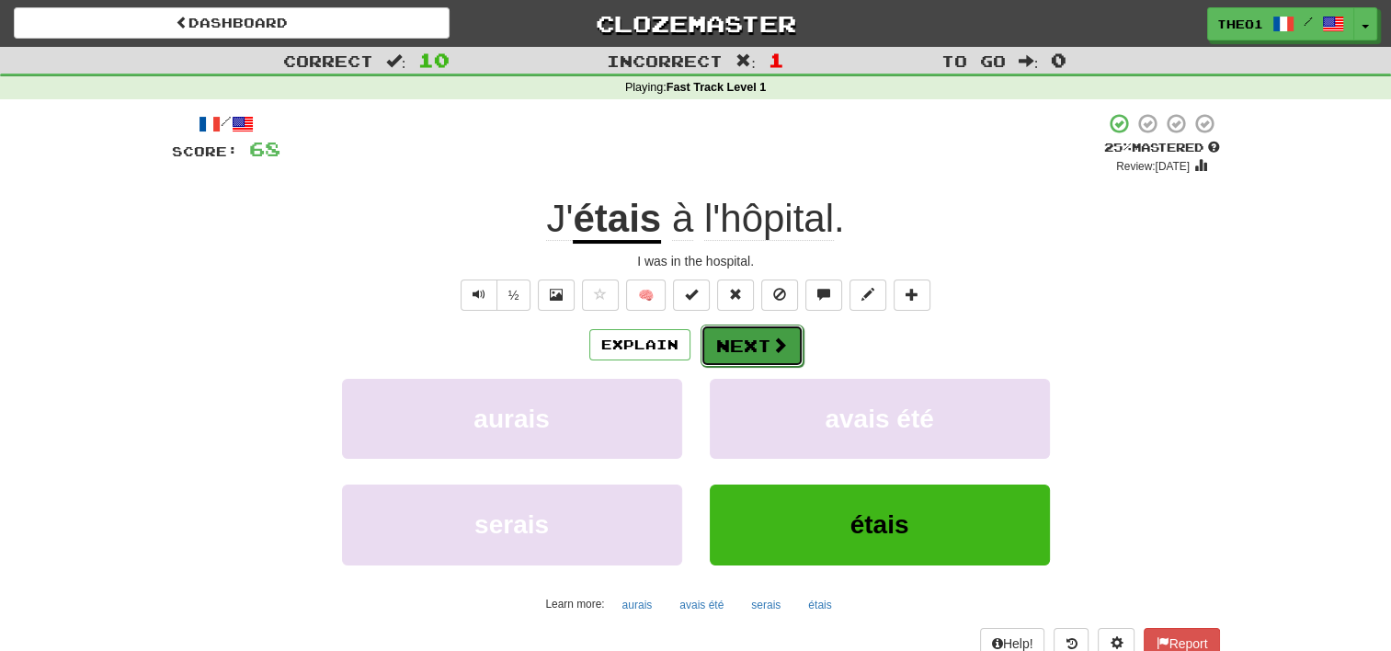
click at [765, 349] on button "Next" at bounding box center [752, 346] width 103 height 42
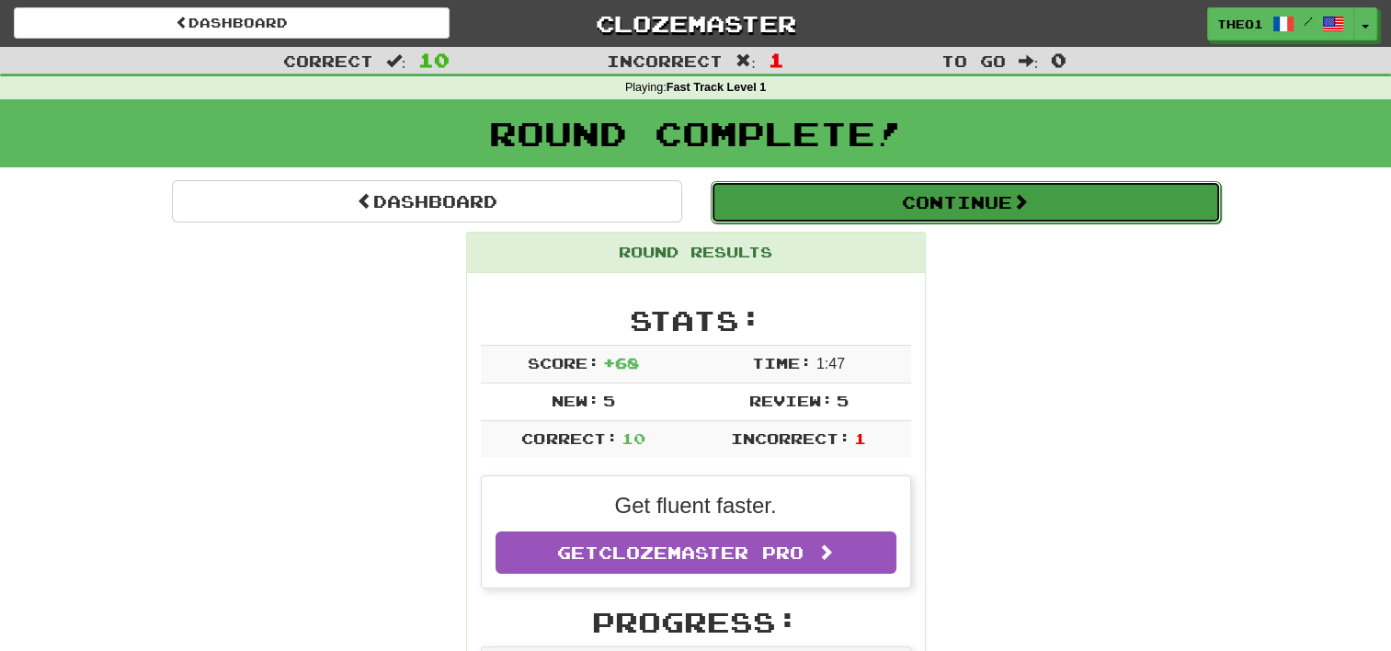
click at [958, 210] on button "Continue" at bounding box center [966, 202] width 510 height 42
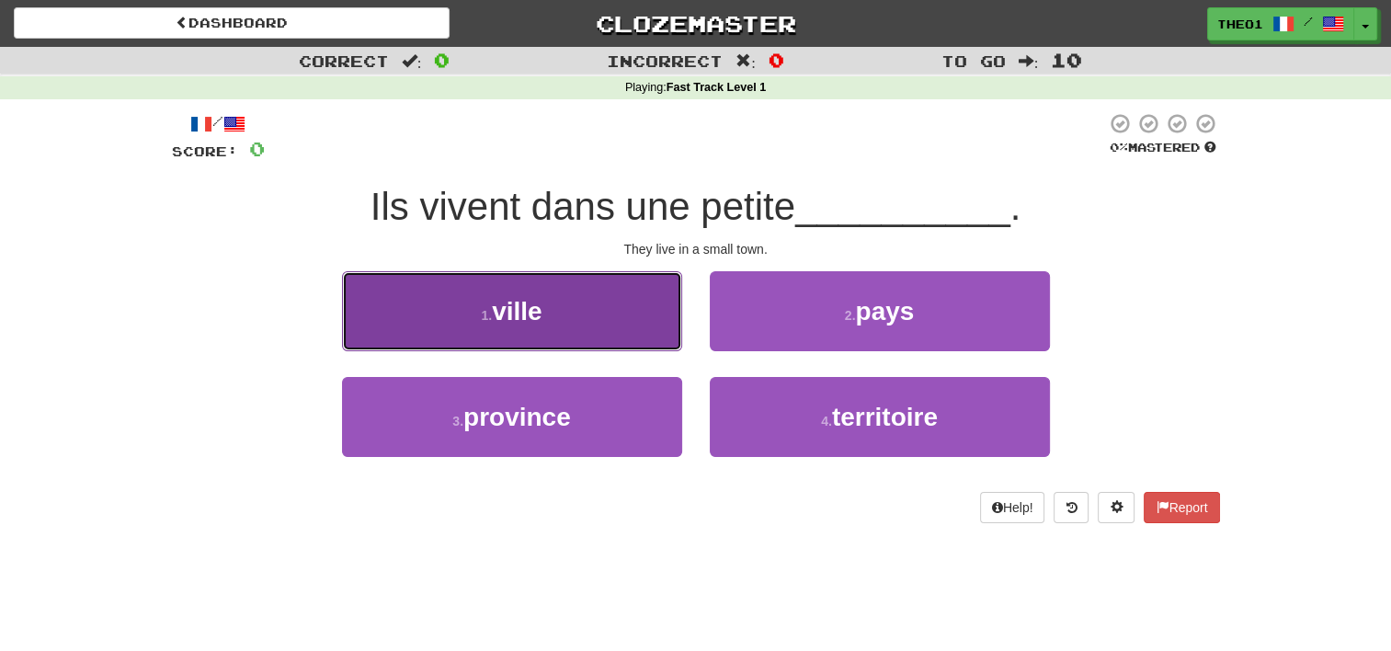
click at [583, 324] on button "1 . ville" at bounding box center [512, 311] width 340 height 80
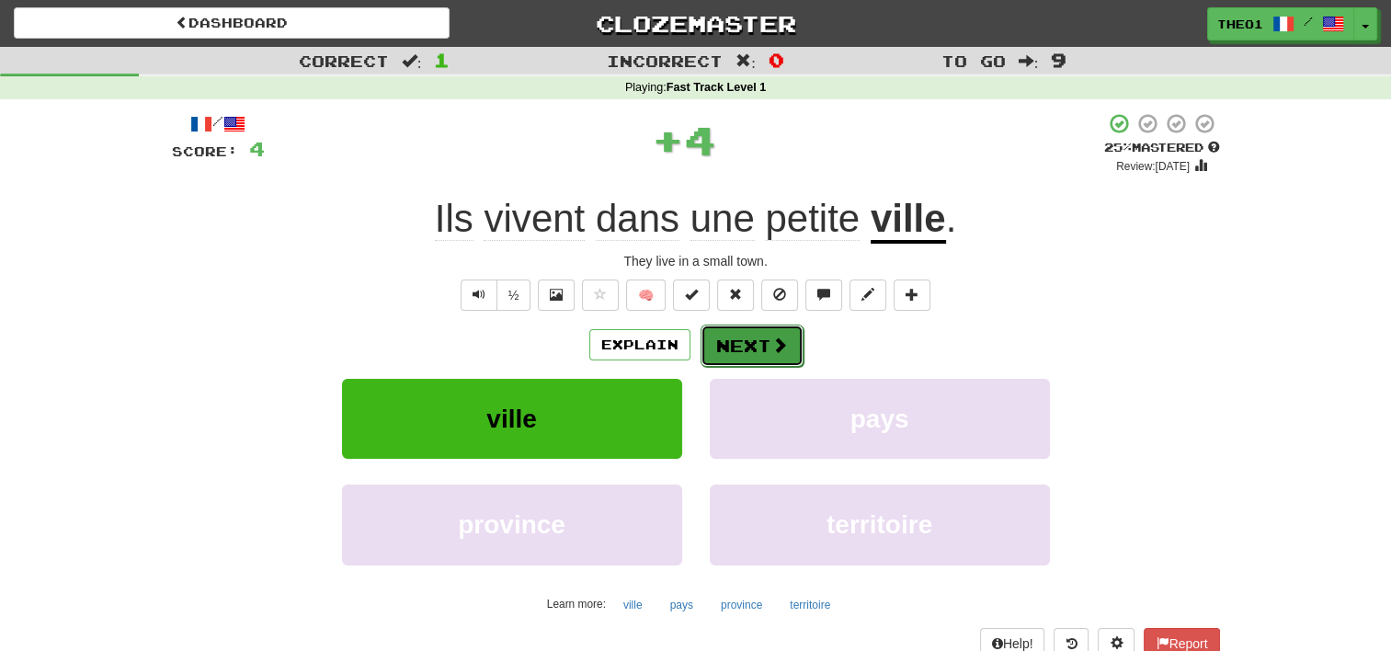
click at [752, 336] on button "Next" at bounding box center [752, 346] width 103 height 42
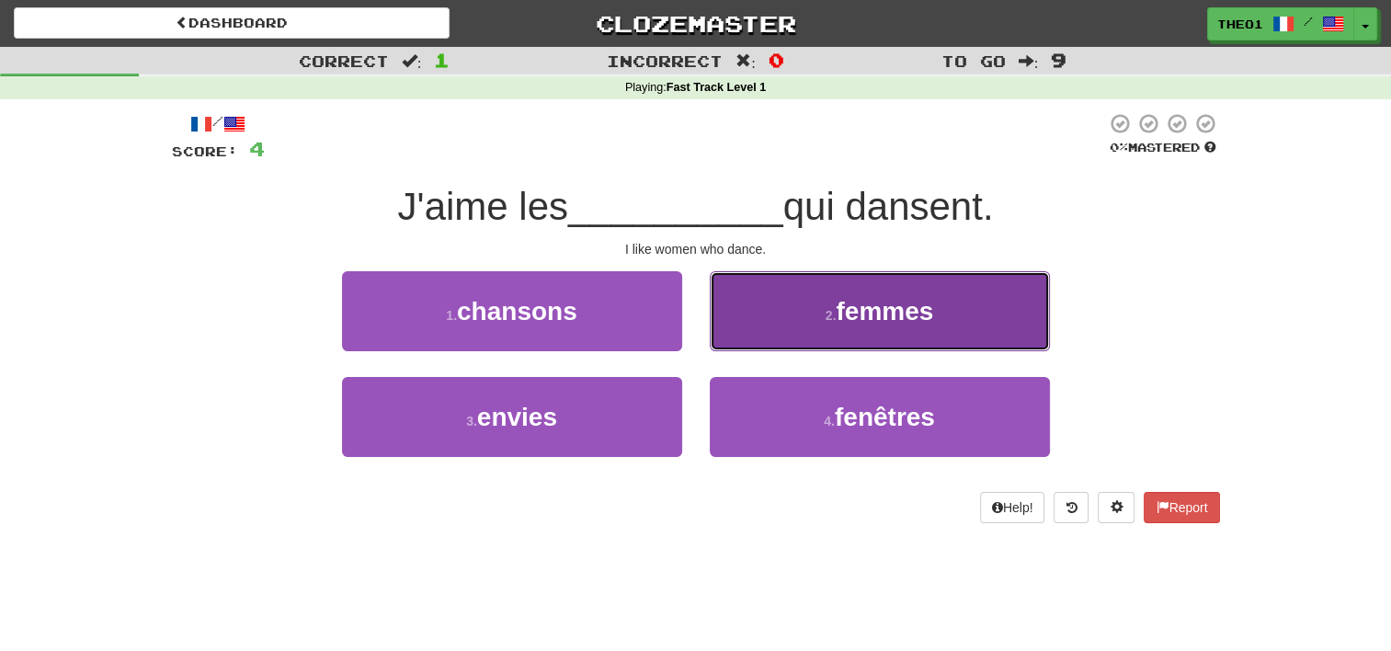
click at [807, 320] on button "2 . femmes" at bounding box center [880, 311] width 340 height 80
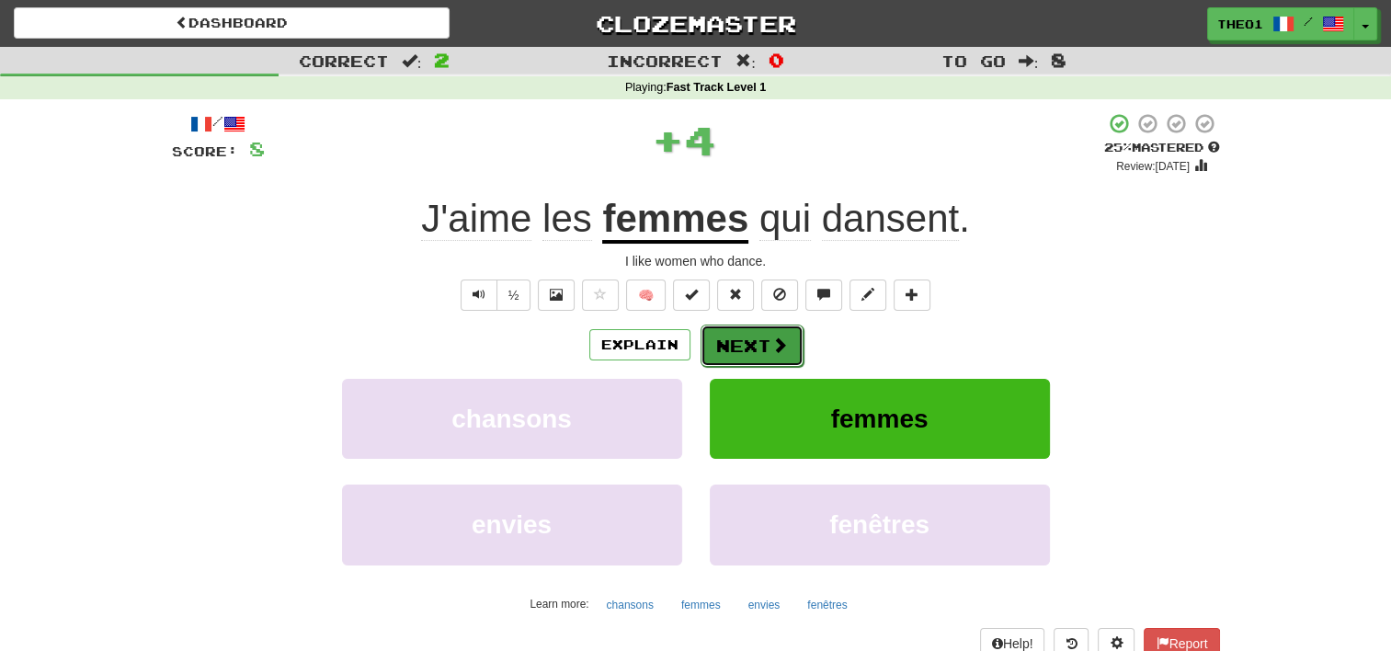
click at [765, 346] on button "Next" at bounding box center [752, 346] width 103 height 42
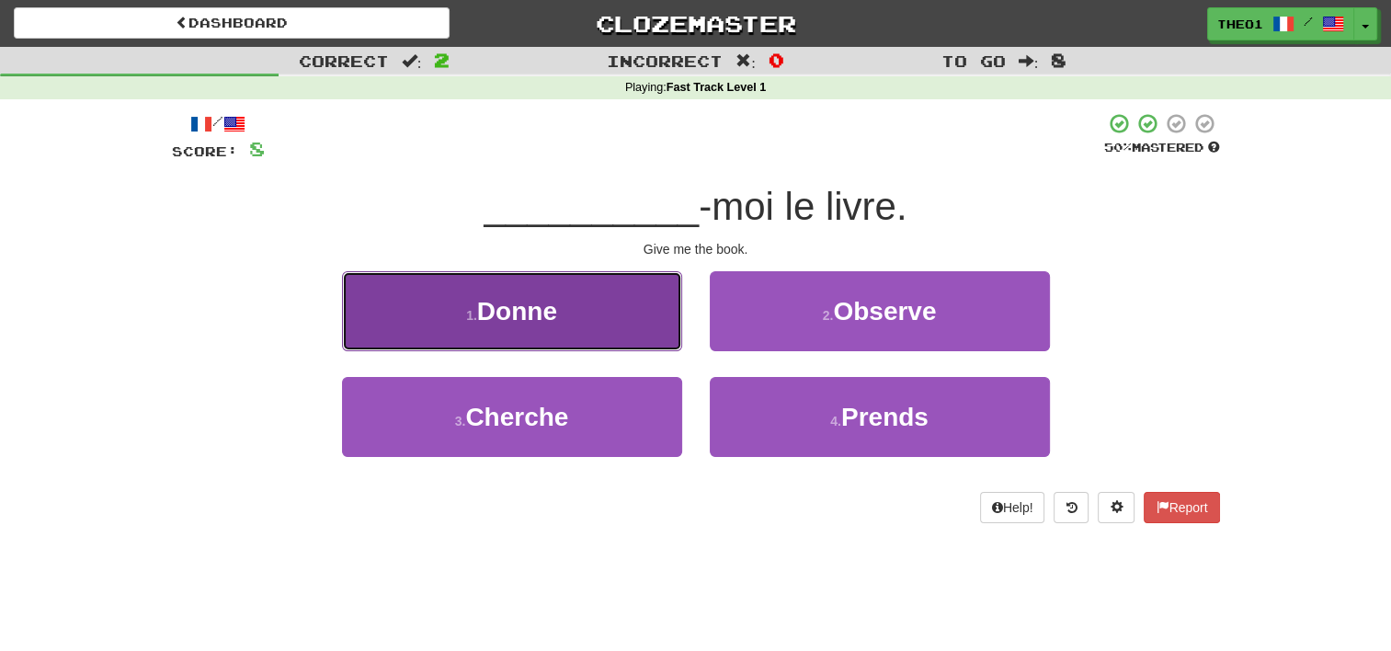
click at [564, 318] on button "1 . [GEOGRAPHIC_DATA]" at bounding box center [512, 311] width 340 height 80
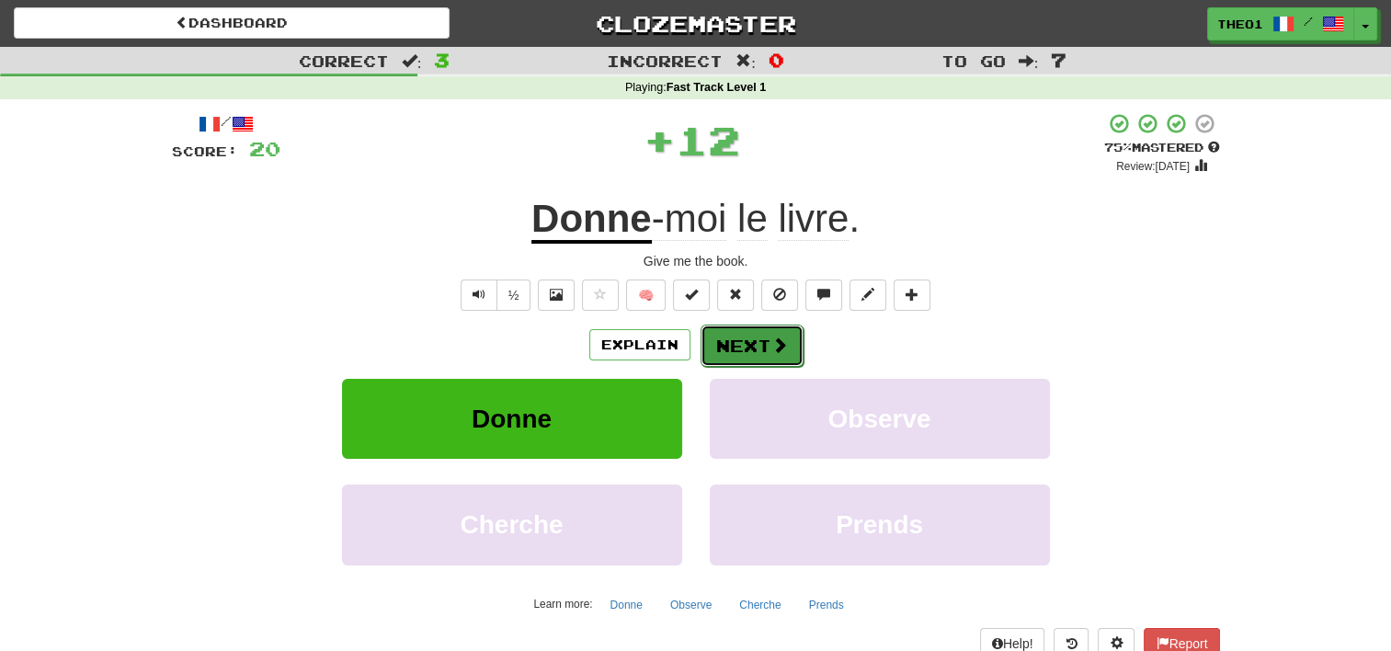
click at [740, 338] on button "Next" at bounding box center [752, 346] width 103 height 42
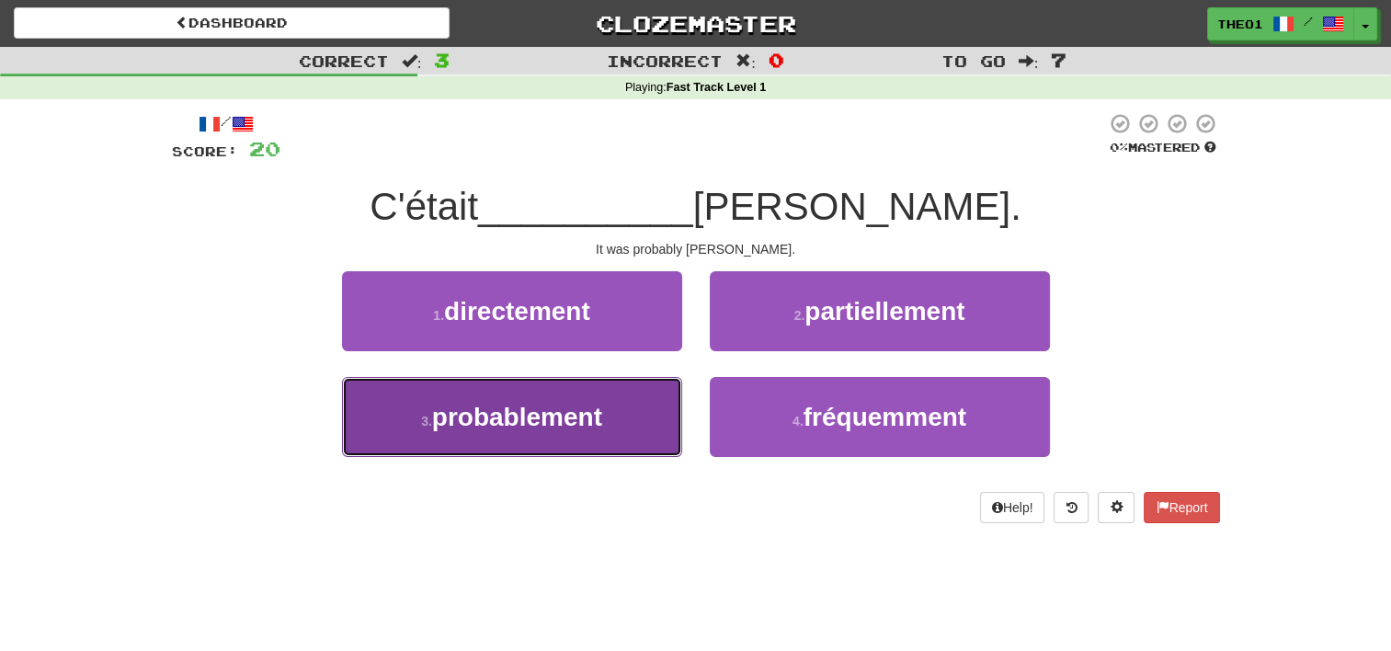
click at [576, 418] on span "probablement" at bounding box center [517, 417] width 170 height 28
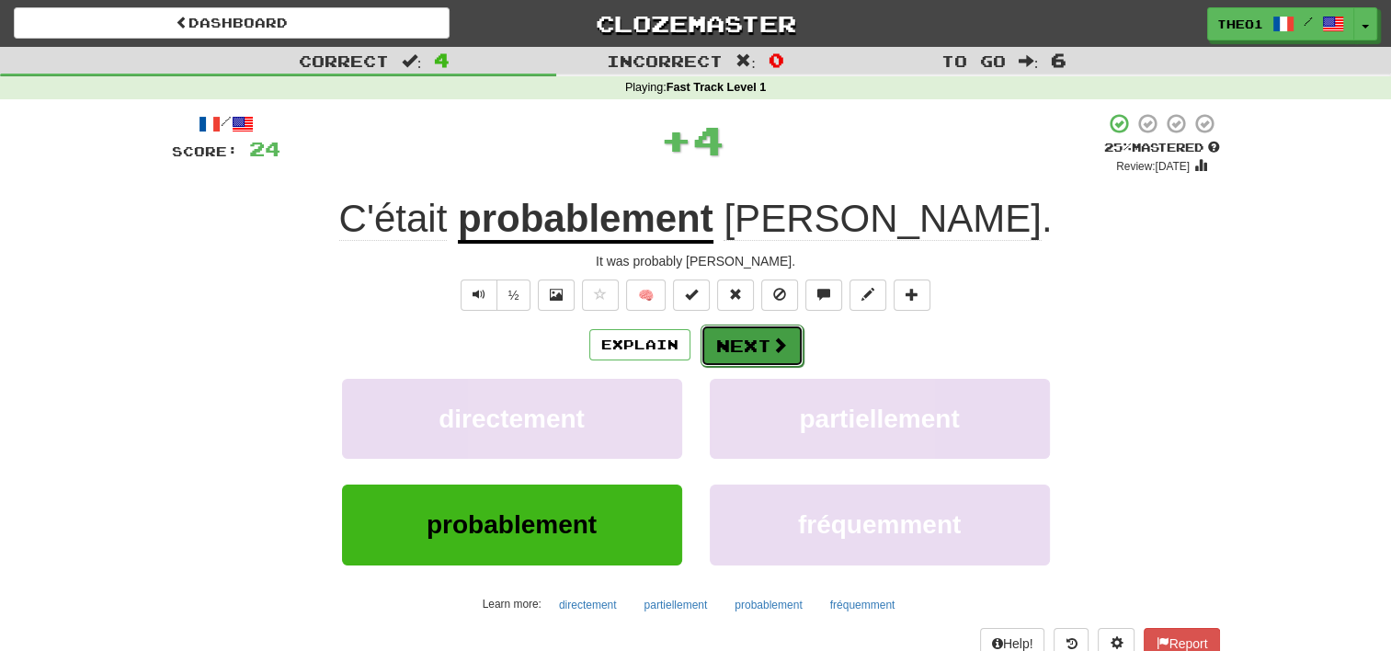
click at [757, 335] on button "Next" at bounding box center [752, 346] width 103 height 42
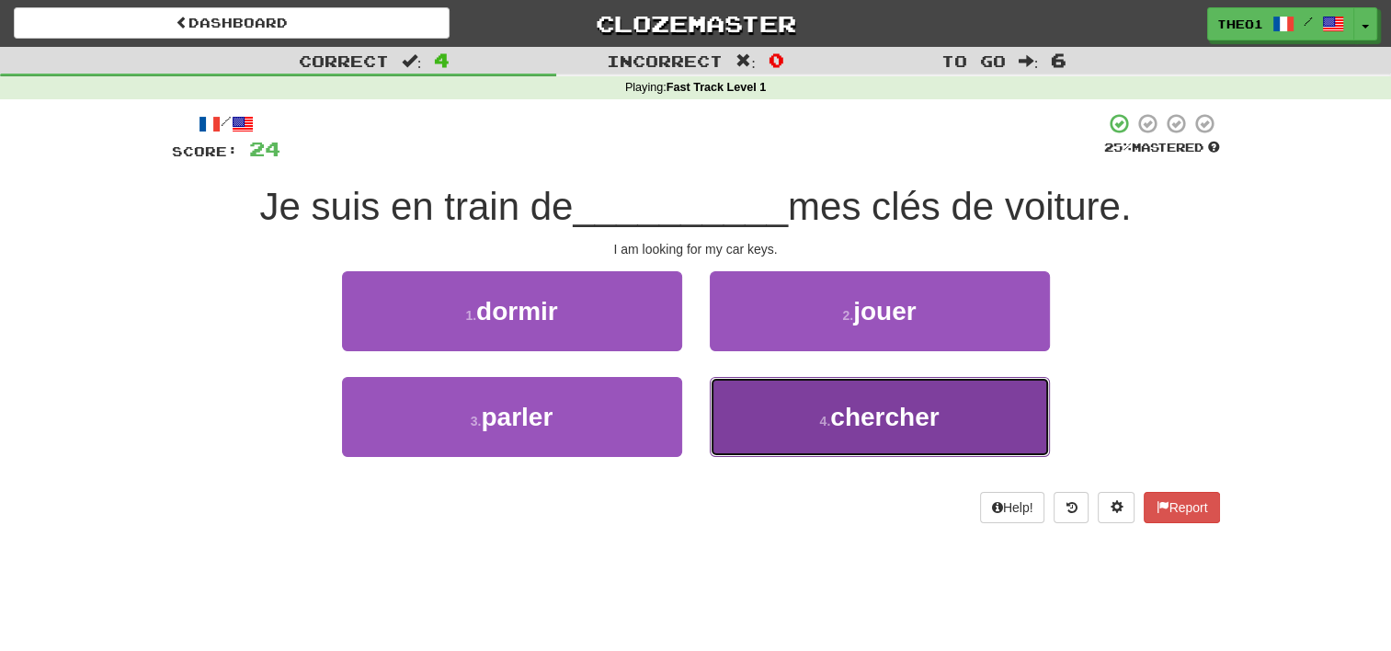
click at [794, 423] on button "4 . chercher" at bounding box center [880, 417] width 340 height 80
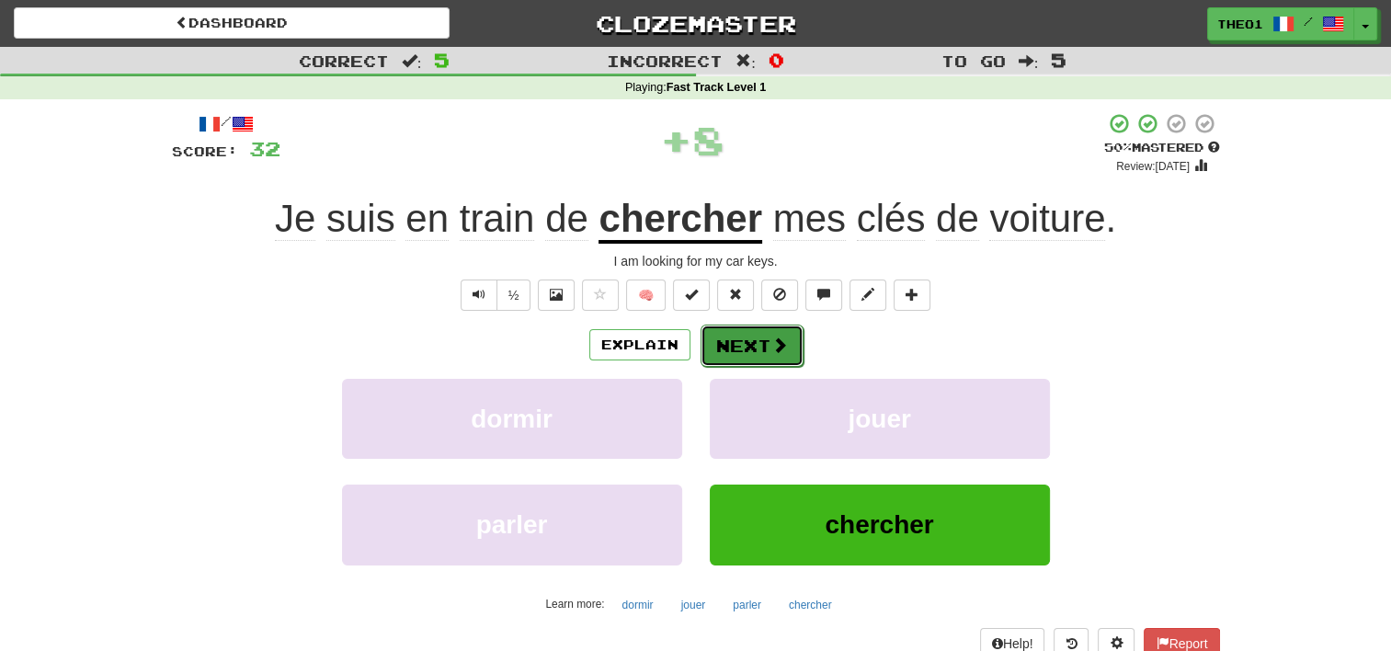
click at [758, 342] on button "Next" at bounding box center [752, 346] width 103 height 42
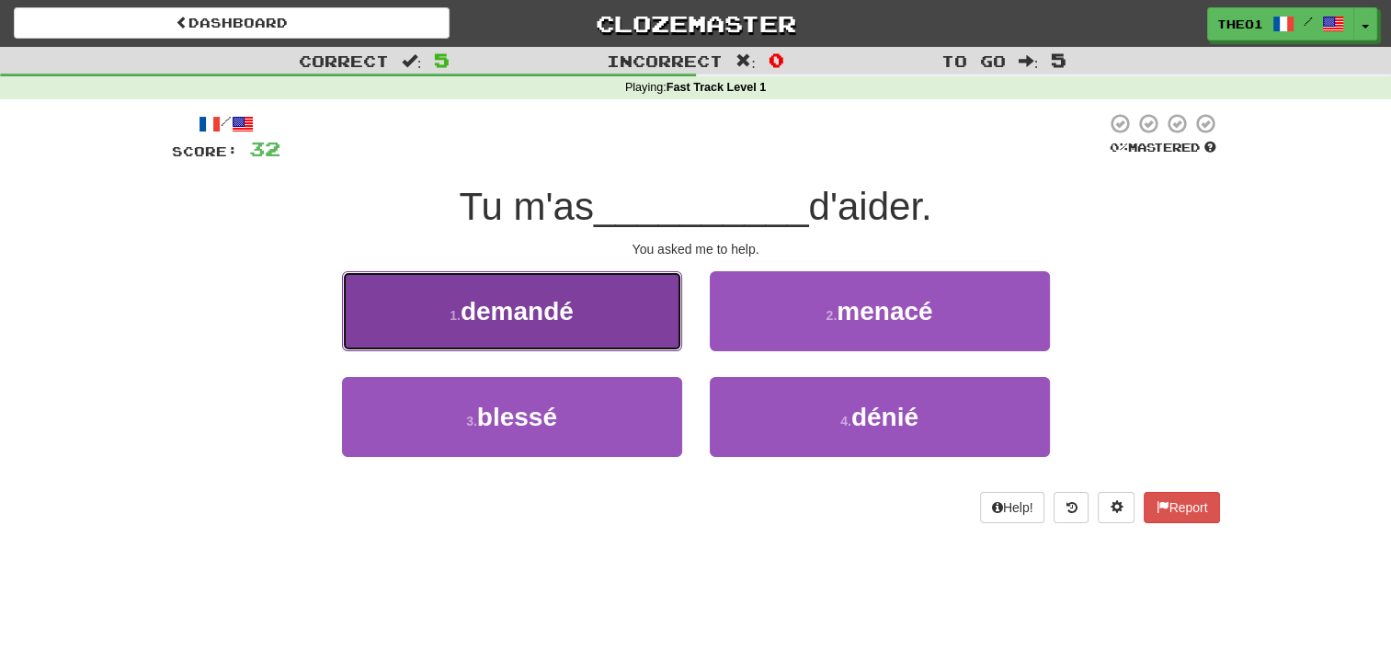
click at [564, 317] on span "demandé" at bounding box center [517, 311] width 113 height 28
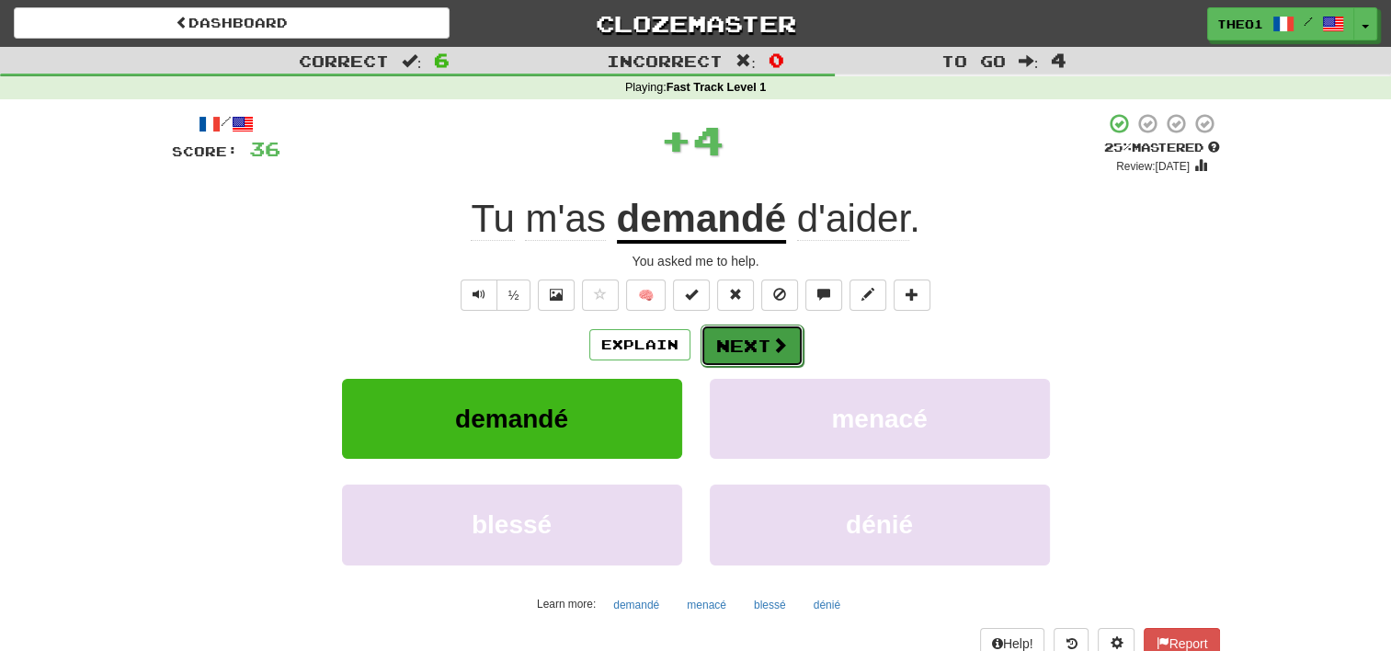
click at [768, 345] on button "Next" at bounding box center [752, 346] width 103 height 42
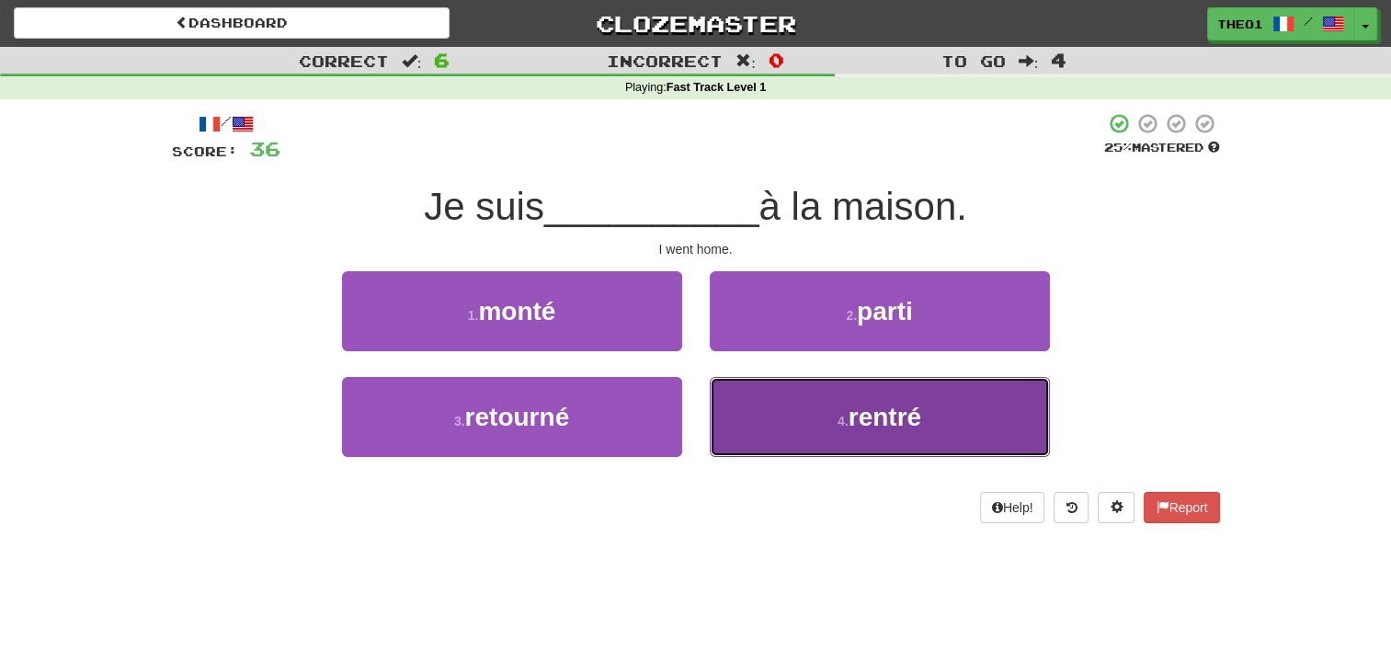
click at [813, 418] on button "4 . rentré" at bounding box center [880, 417] width 340 height 80
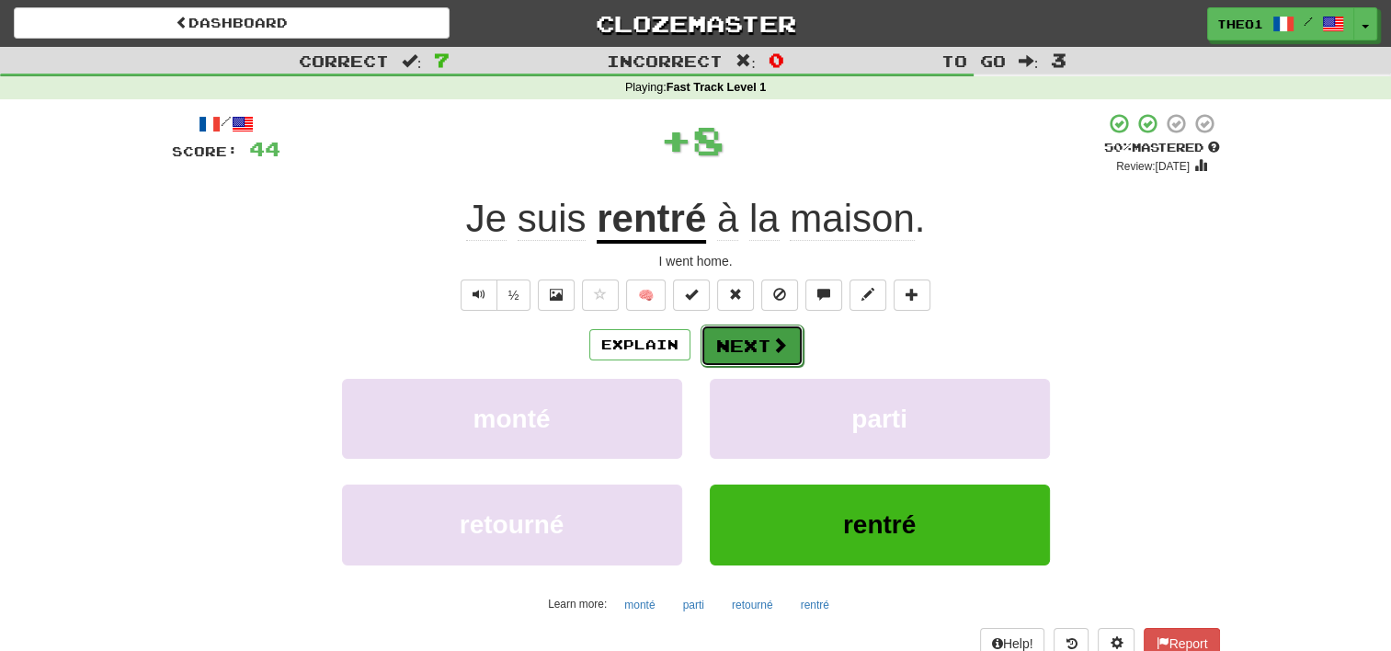
click at [750, 336] on button "Next" at bounding box center [752, 346] width 103 height 42
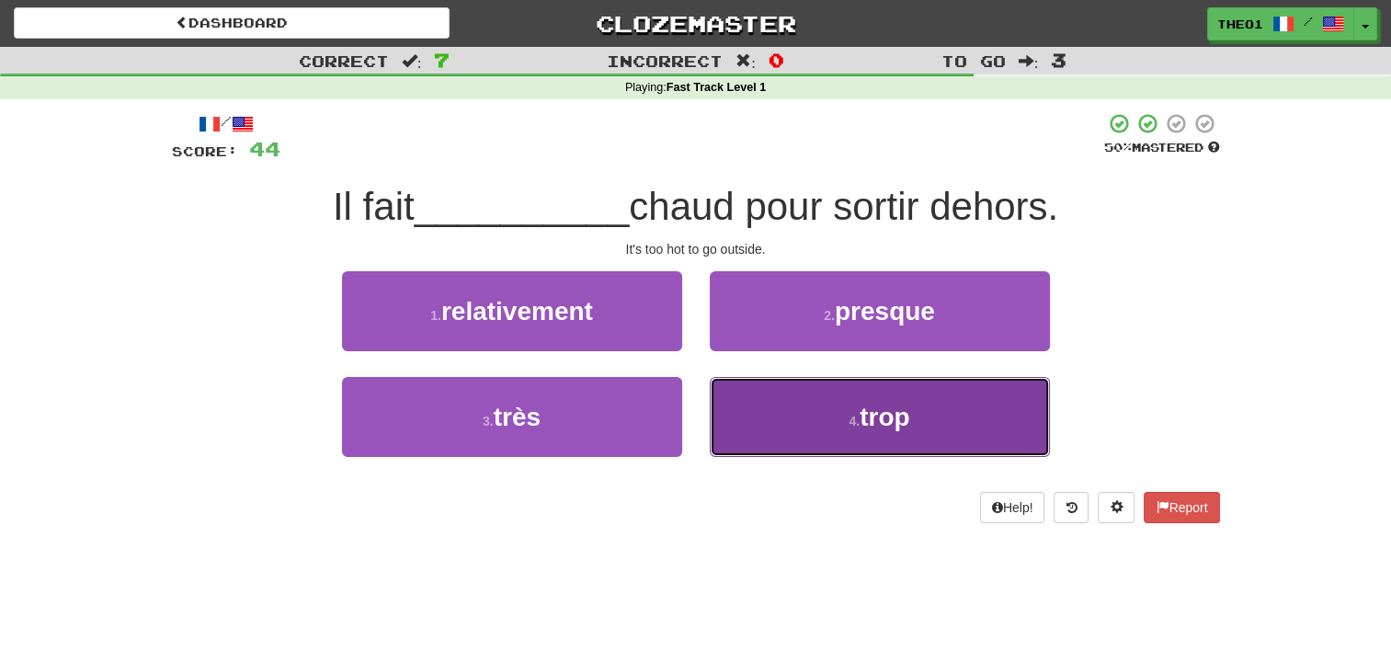
click at [817, 421] on button "4 . trop" at bounding box center [880, 417] width 340 height 80
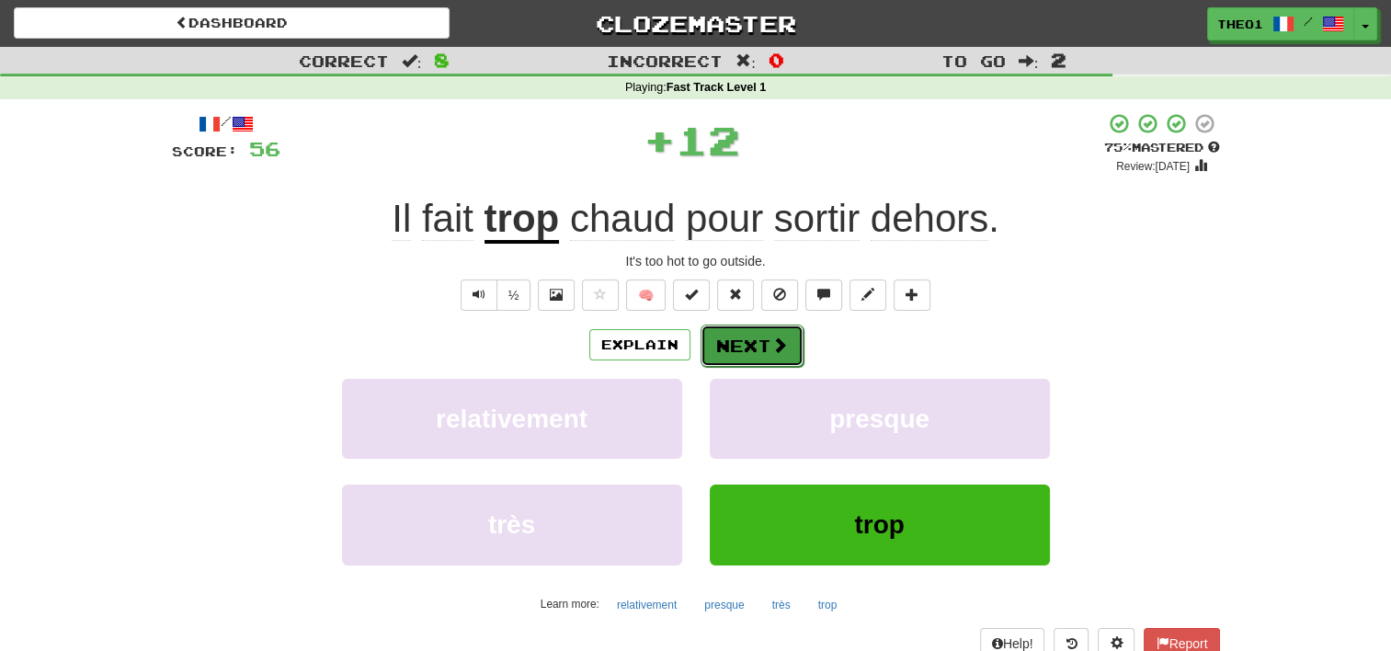
click at [761, 342] on button "Next" at bounding box center [752, 346] width 103 height 42
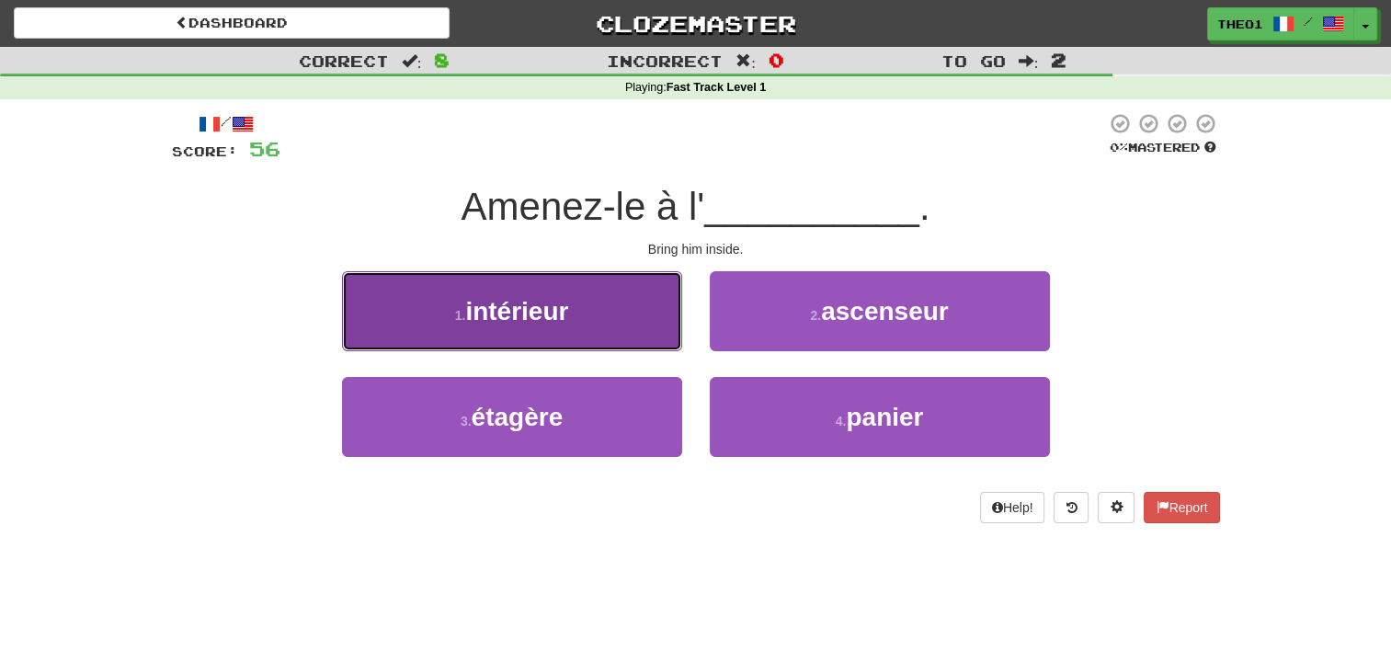
click at [577, 315] on button "1 . intérieur" at bounding box center [512, 311] width 340 height 80
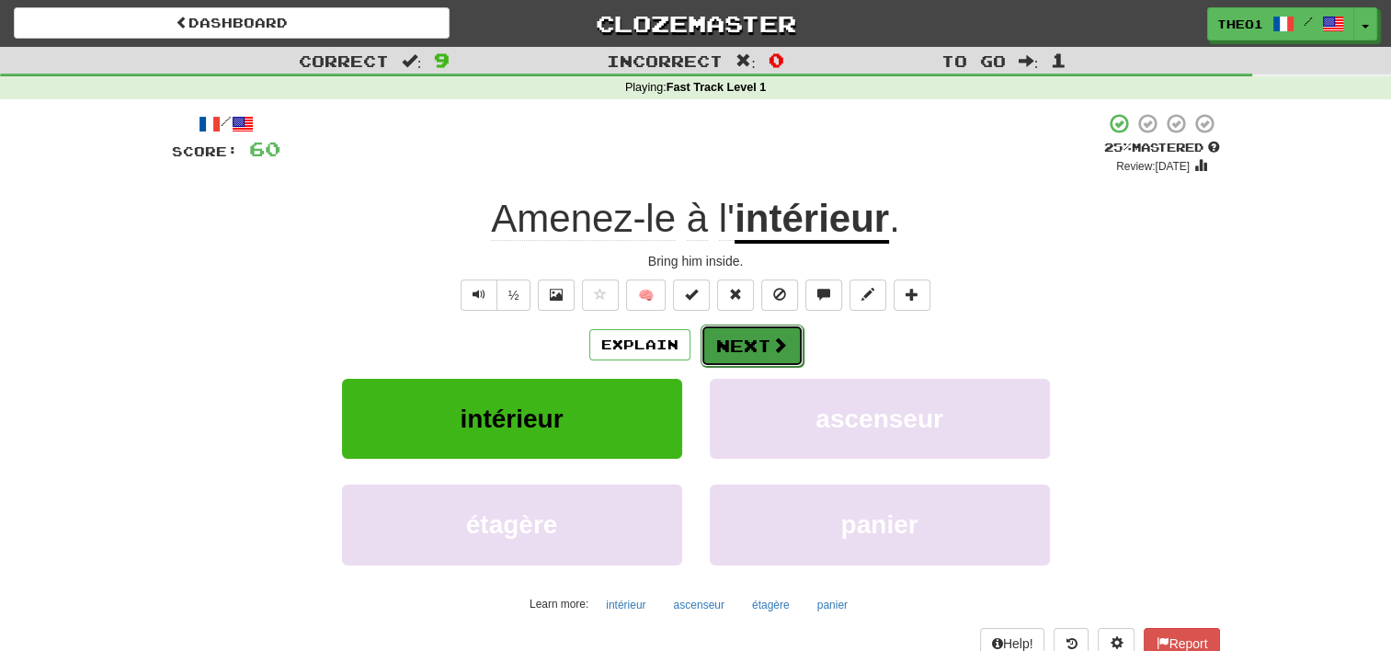
click at [750, 331] on button "Next" at bounding box center [752, 346] width 103 height 42
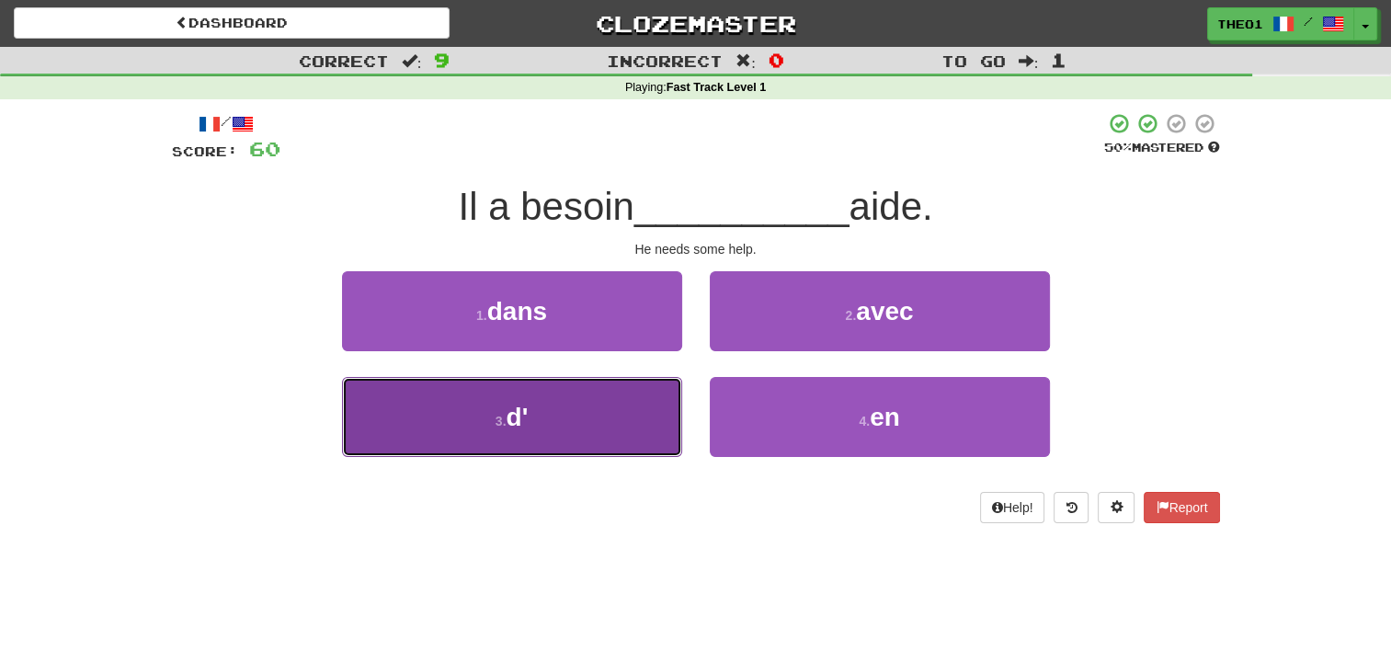
click at [537, 427] on button "3 . d'" at bounding box center [512, 417] width 340 height 80
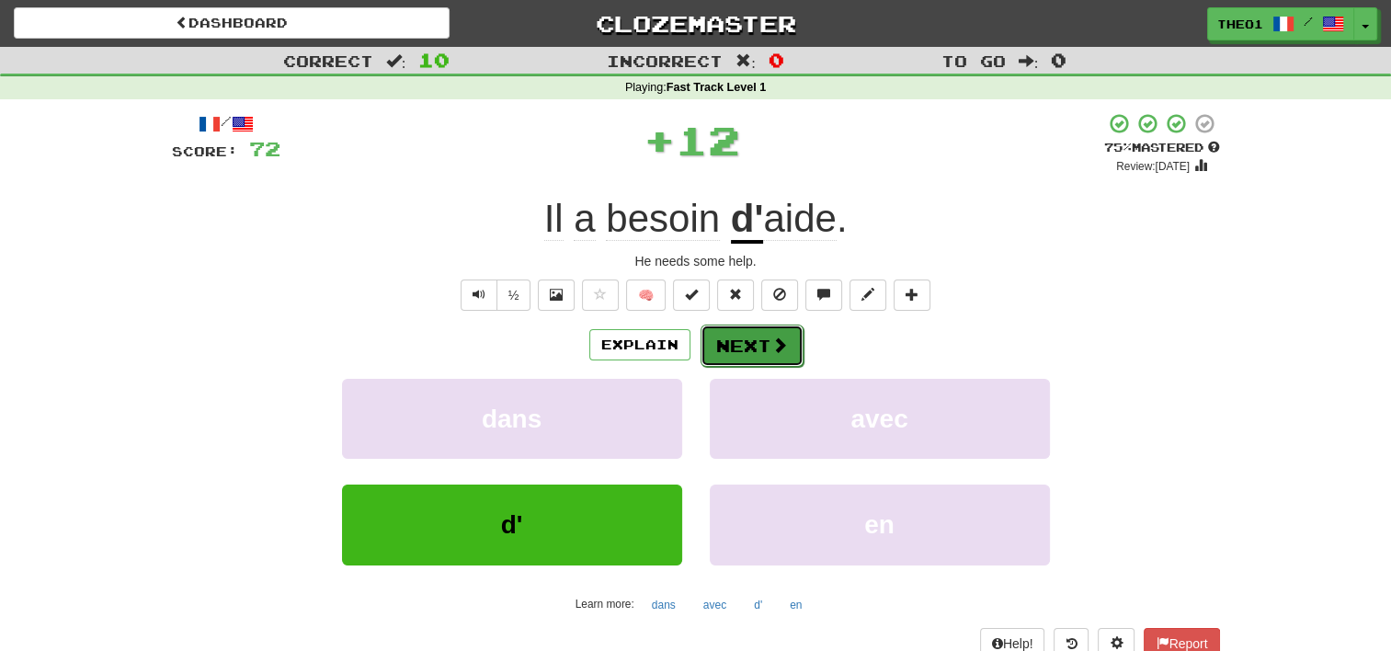
click at [744, 335] on button "Next" at bounding box center [752, 346] width 103 height 42
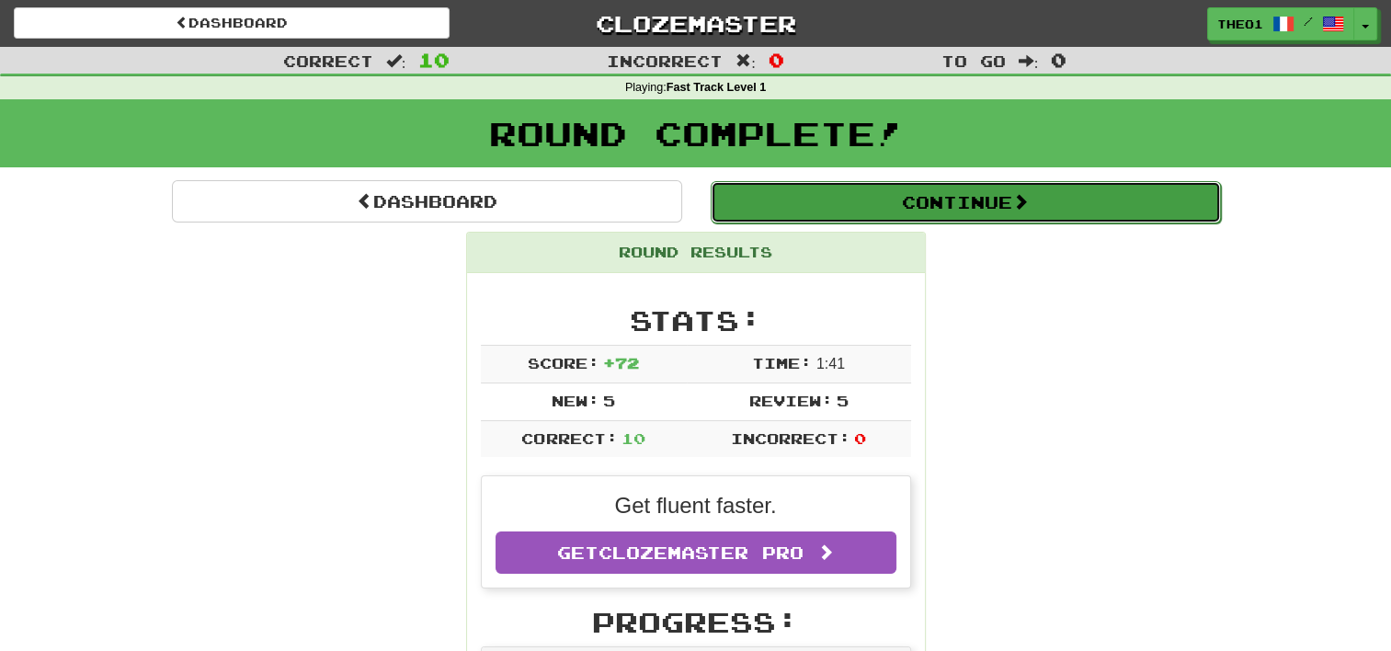
click at [976, 196] on button "Continue" at bounding box center [966, 202] width 510 height 42
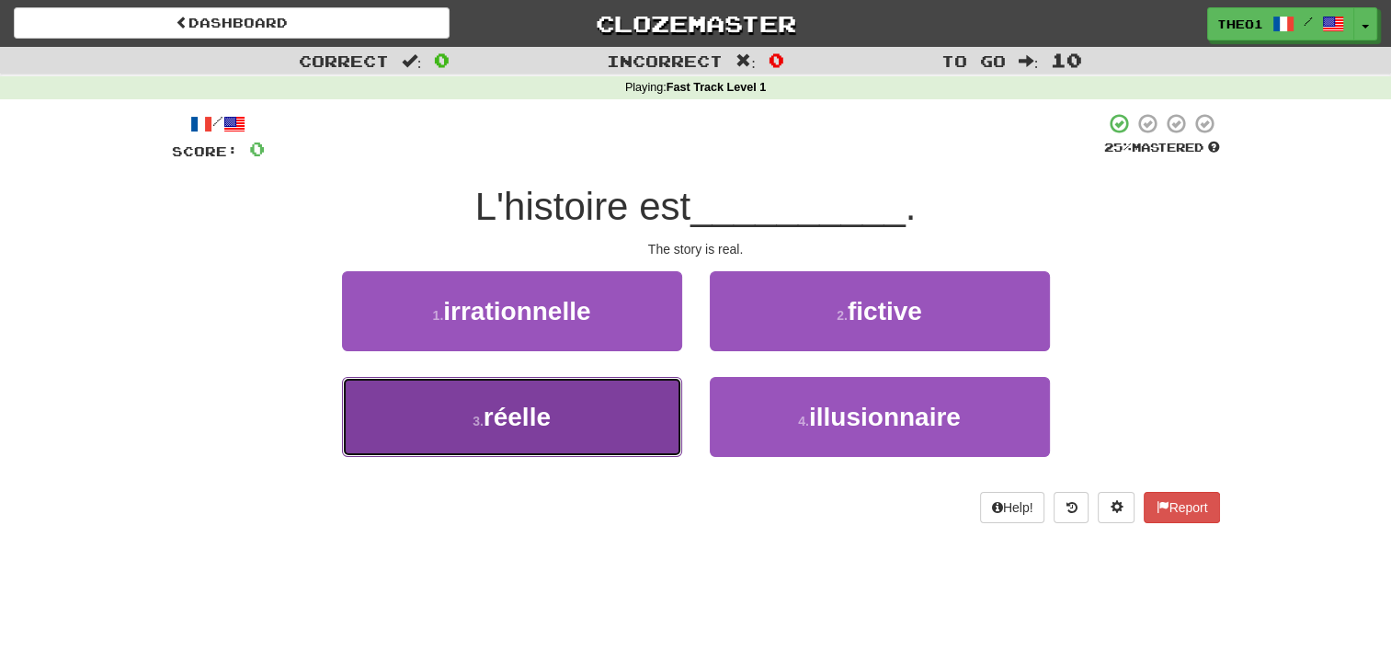
click at [530, 416] on span "réelle" at bounding box center [517, 417] width 67 height 28
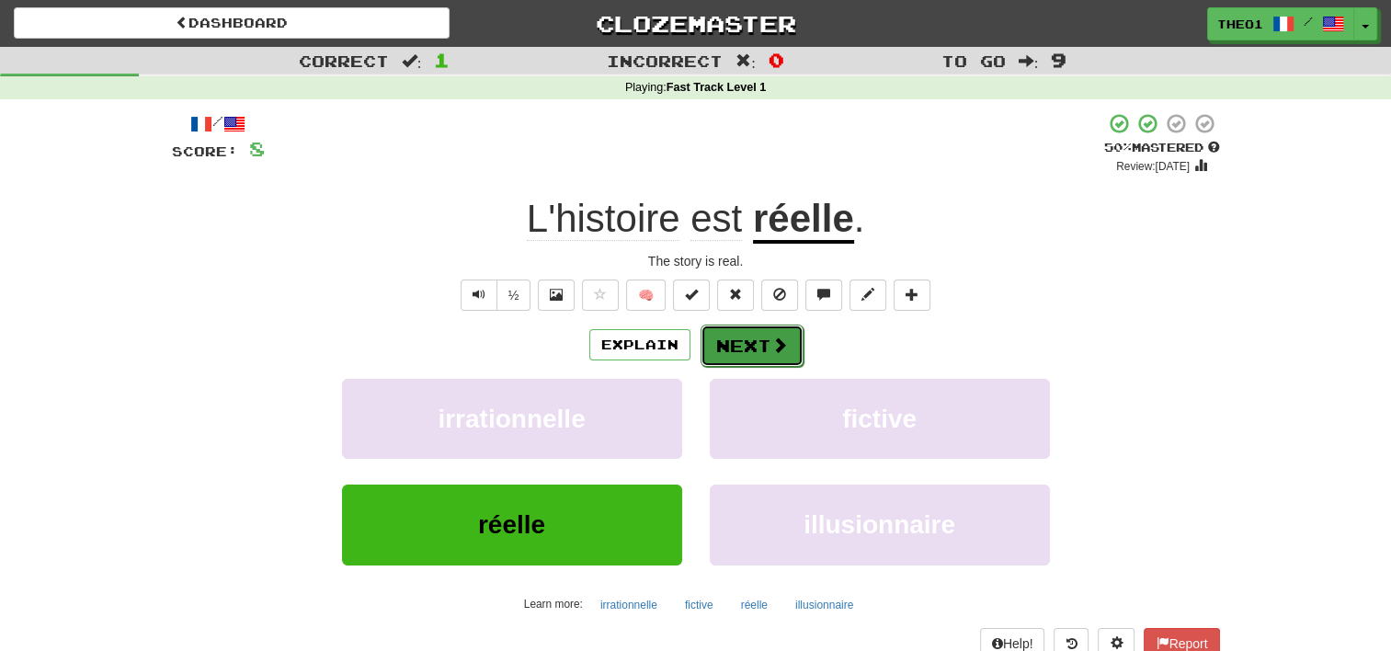
click at [759, 337] on button "Next" at bounding box center [752, 346] width 103 height 42
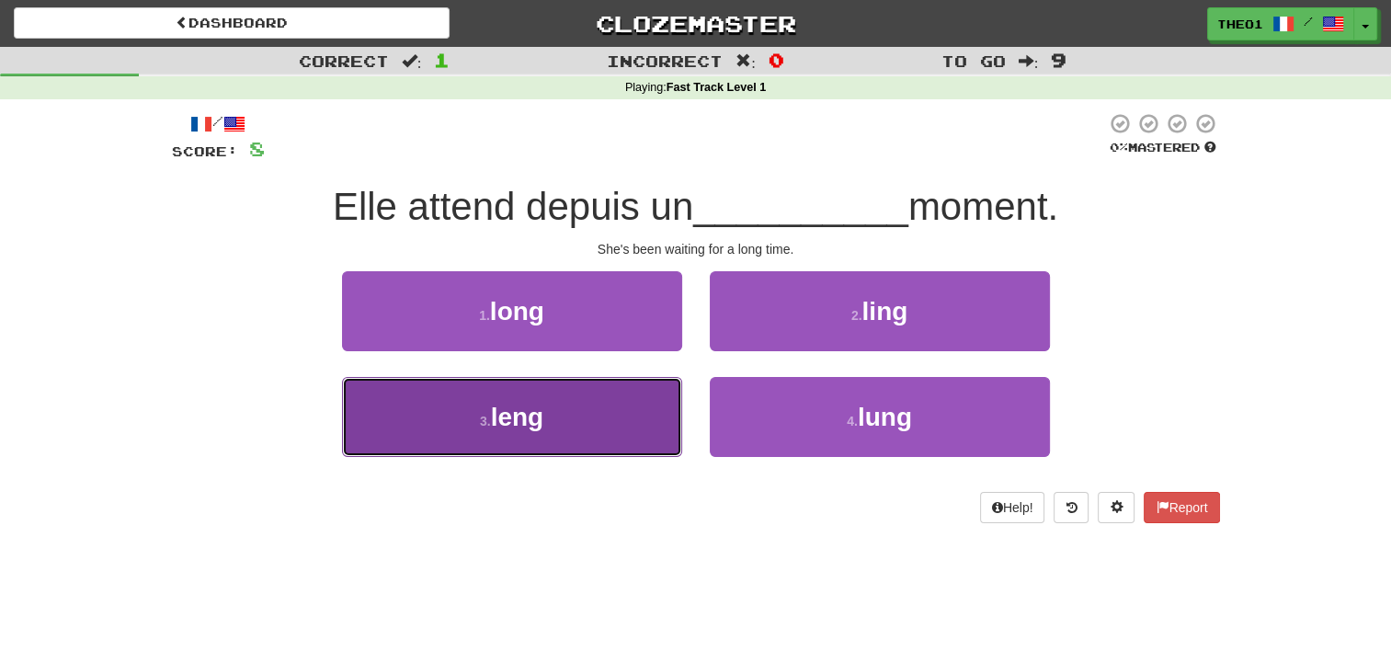
click at [522, 418] on span "leng" at bounding box center [517, 417] width 53 height 28
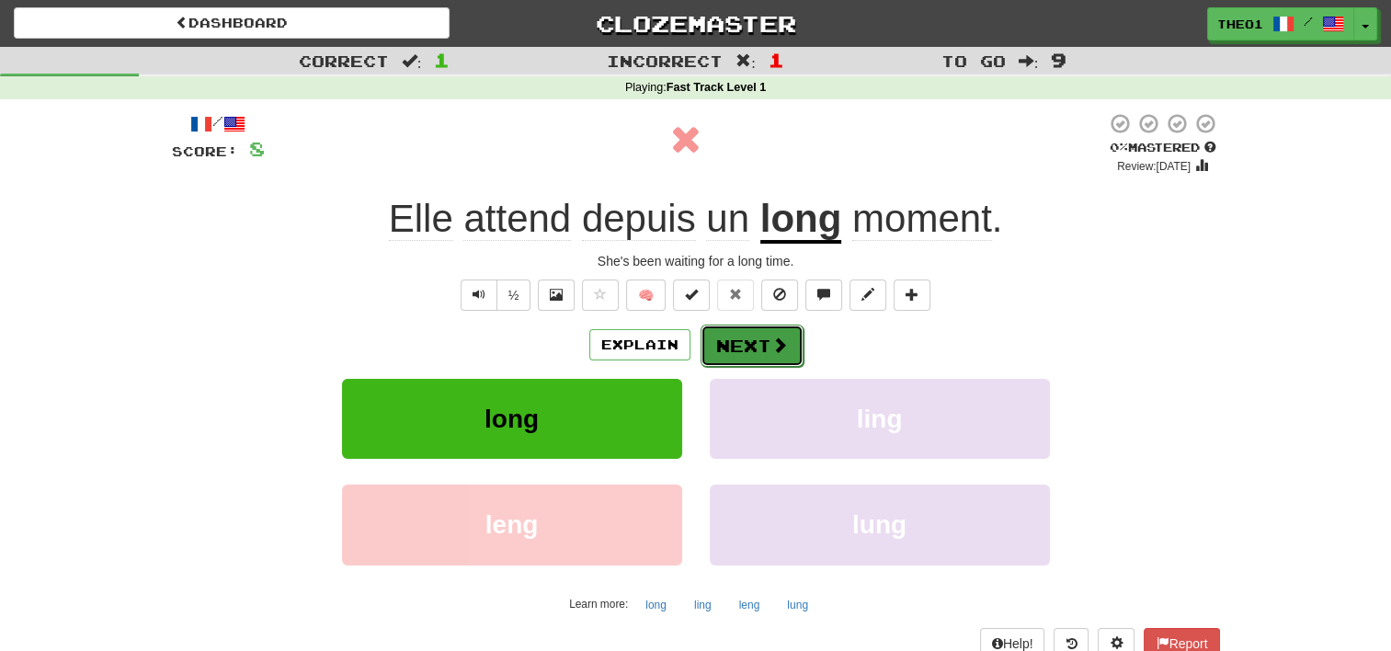
click at [754, 335] on button "Next" at bounding box center [752, 346] width 103 height 42
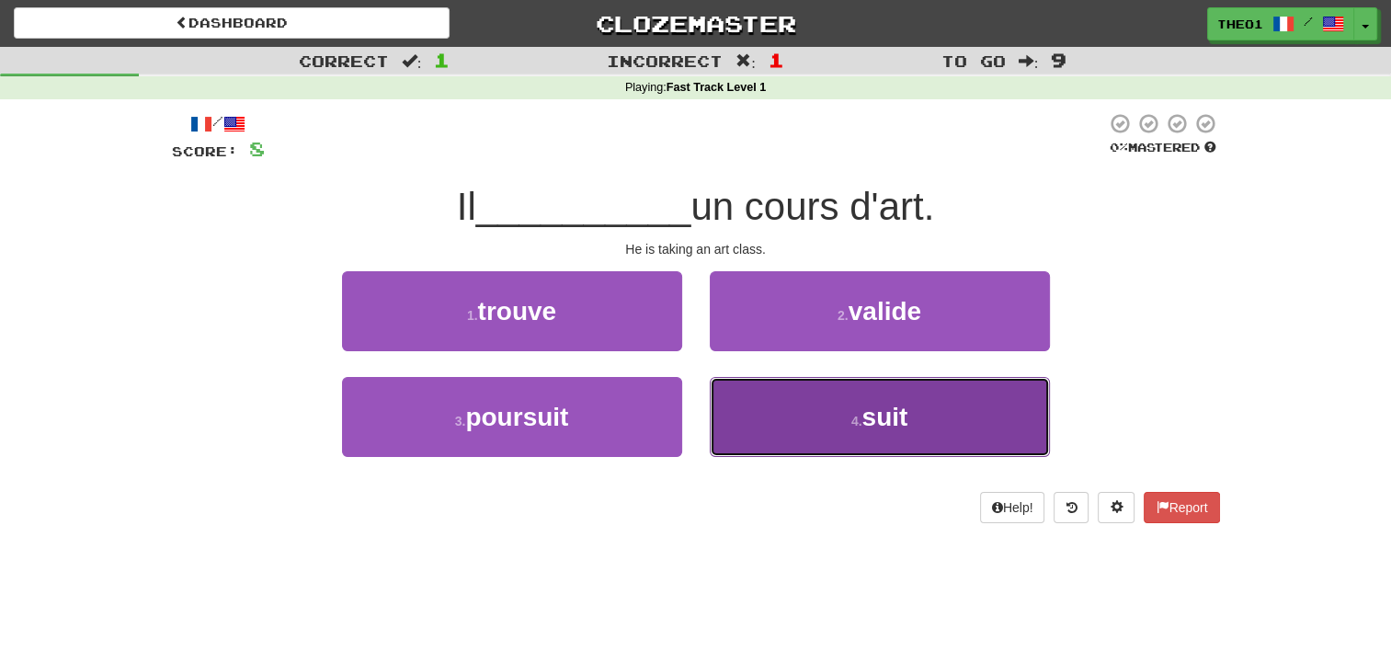
click at [835, 416] on button "4 . suit" at bounding box center [880, 417] width 340 height 80
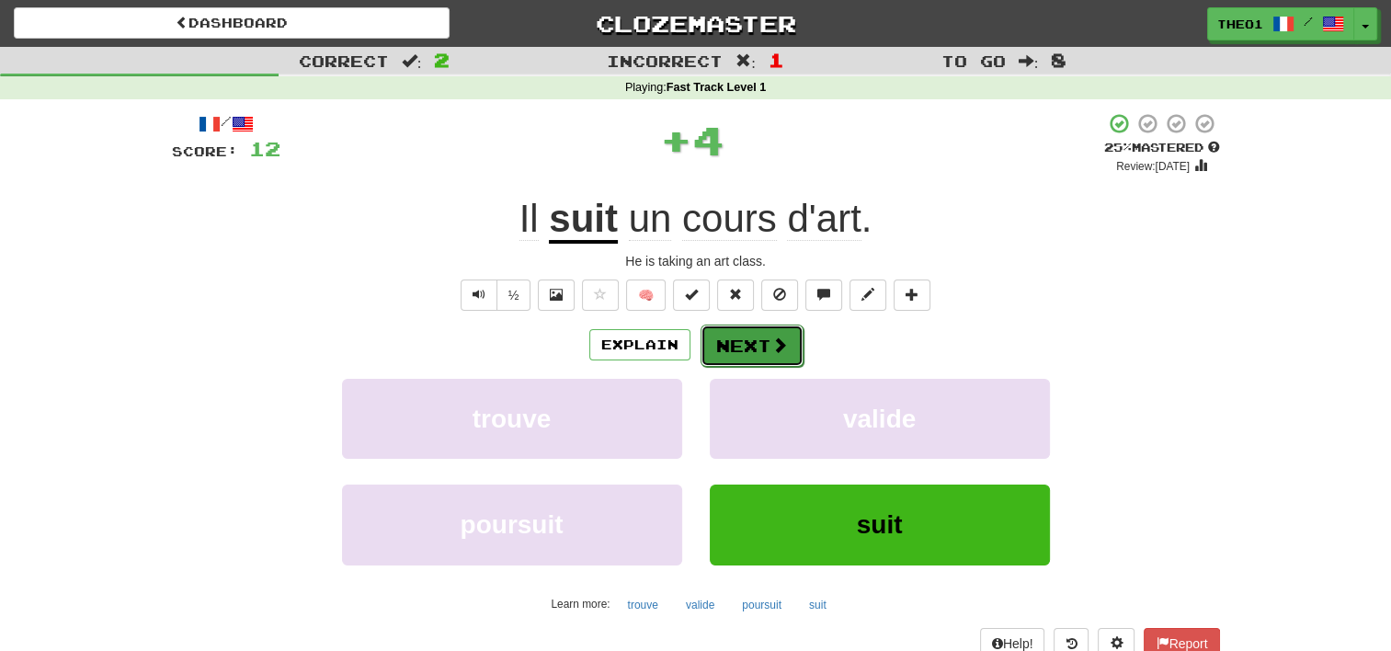
click at [754, 335] on button "Next" at bounding box center [752, 346] width 103 height 42
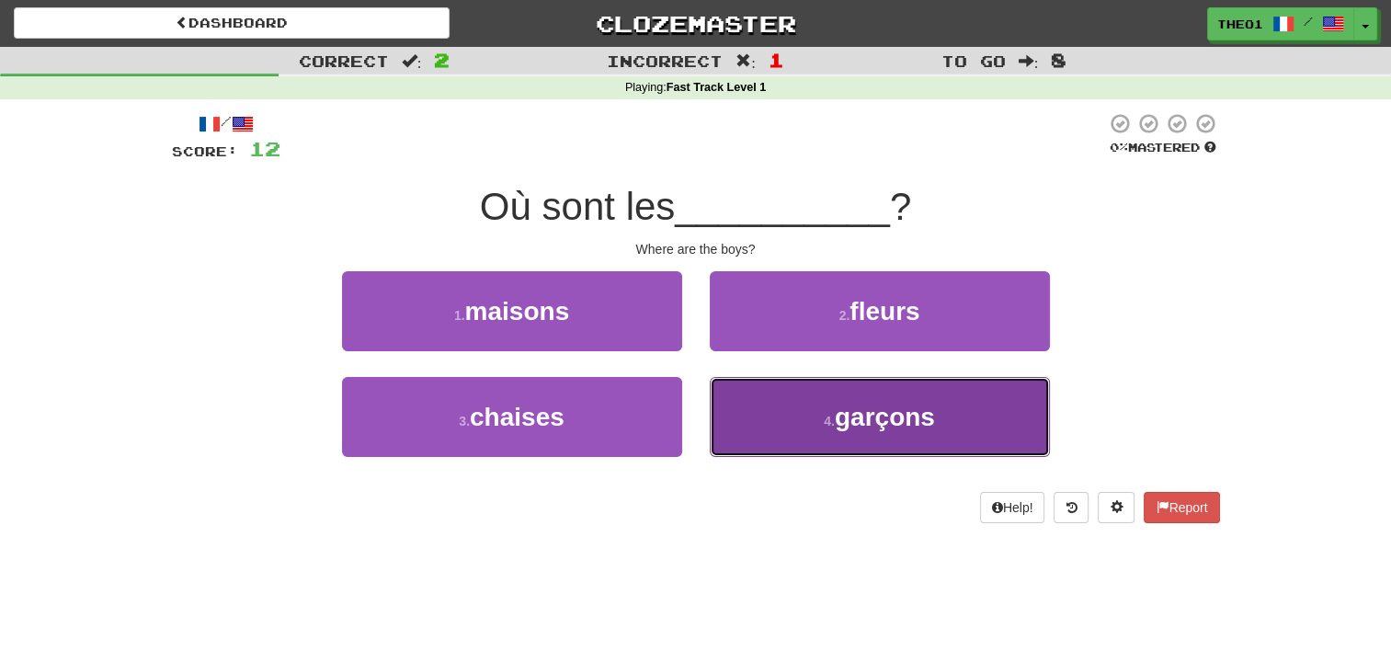
click at [802, 421] on button "4 . garçons" at bounding box center [880, 417] width 340 height 80
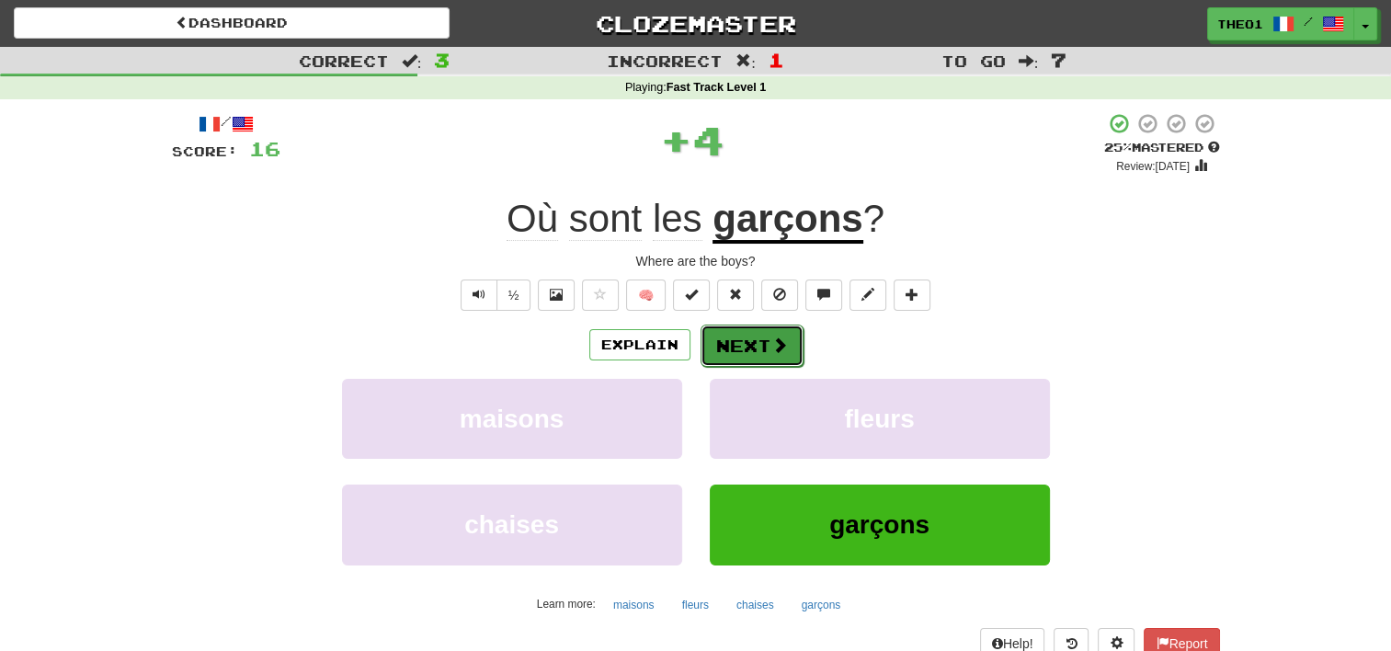
click at [771, 348] on span at bounding box center [779, 344] width 17 height 17
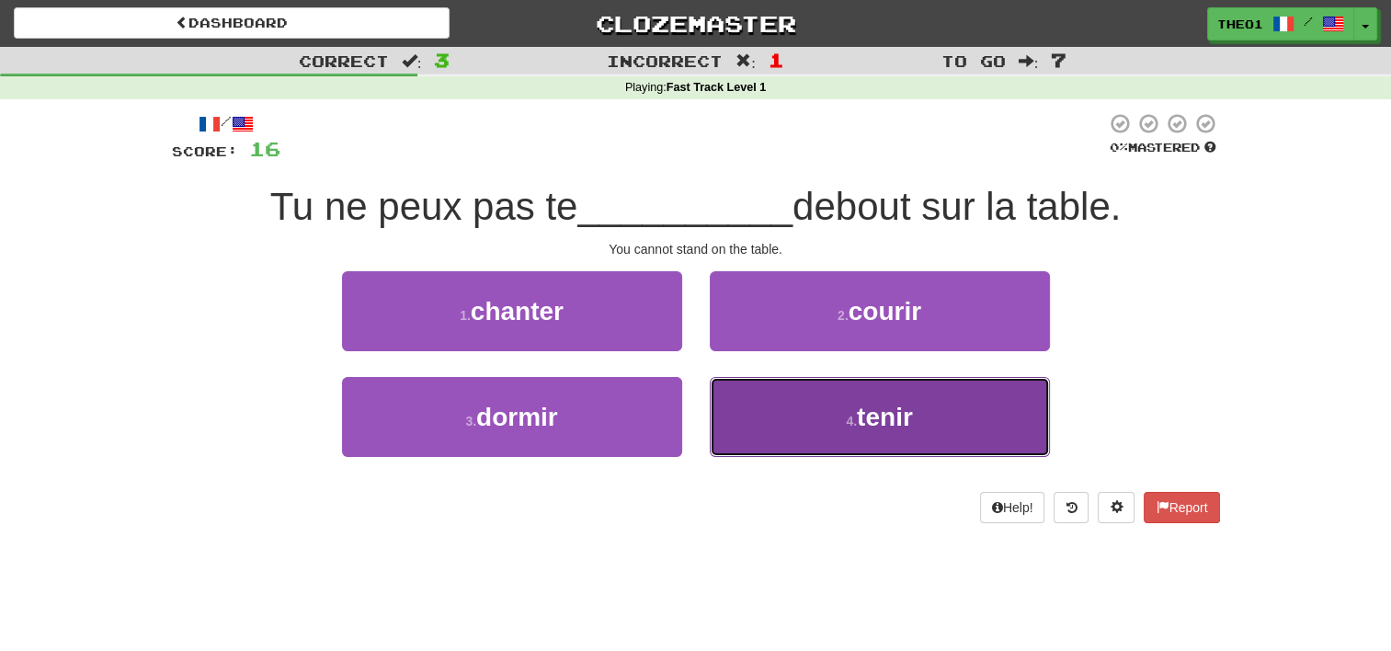
click at [835, 416] on button "4 . tenir" at bounding box center [880, 417] width 340 height 80
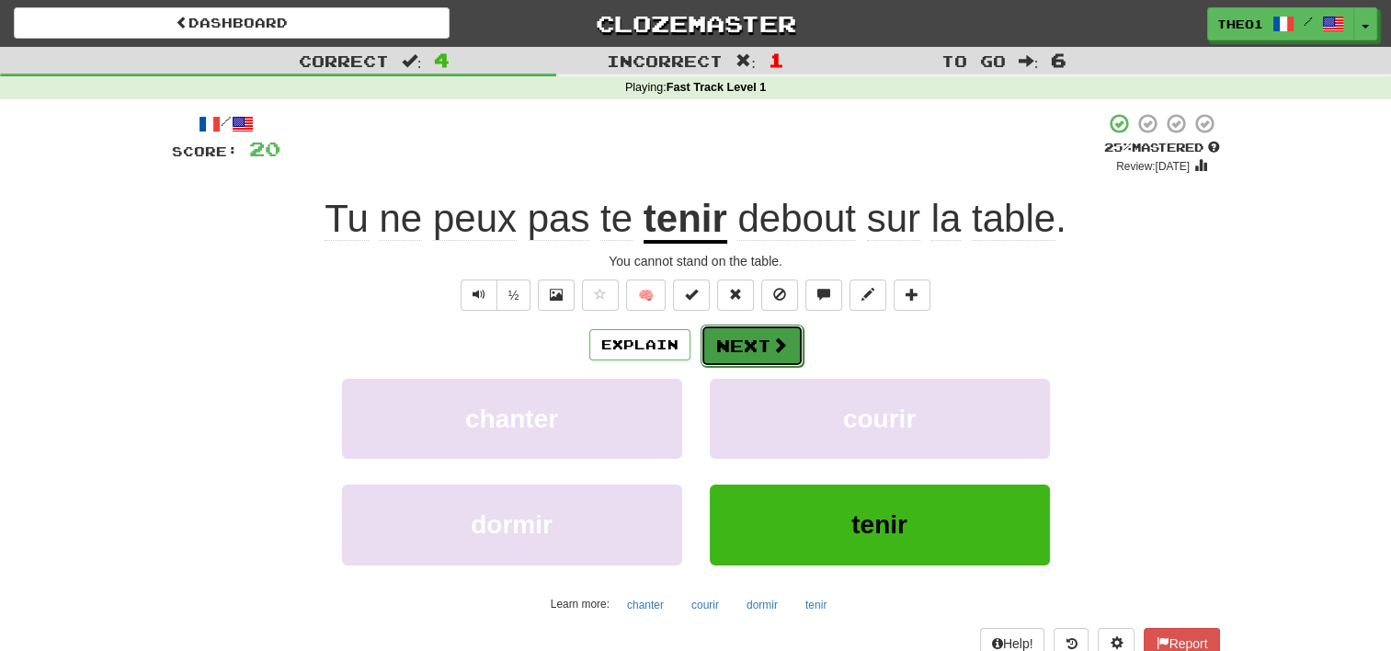
click at [752, 341] on button "Next" at bounding box center [752, 346] width 103 height 42
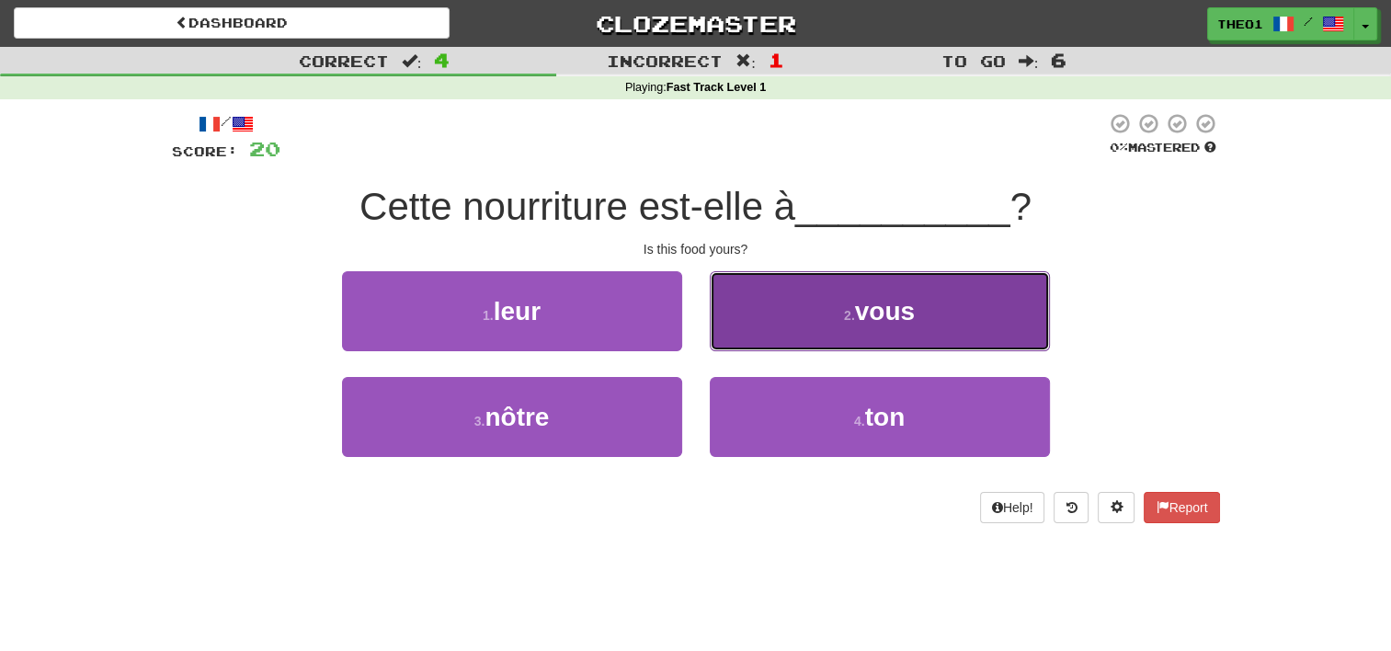
click at [808, 309] on button "2 . vous" at bounding box center [880, 311] width 340 height 80
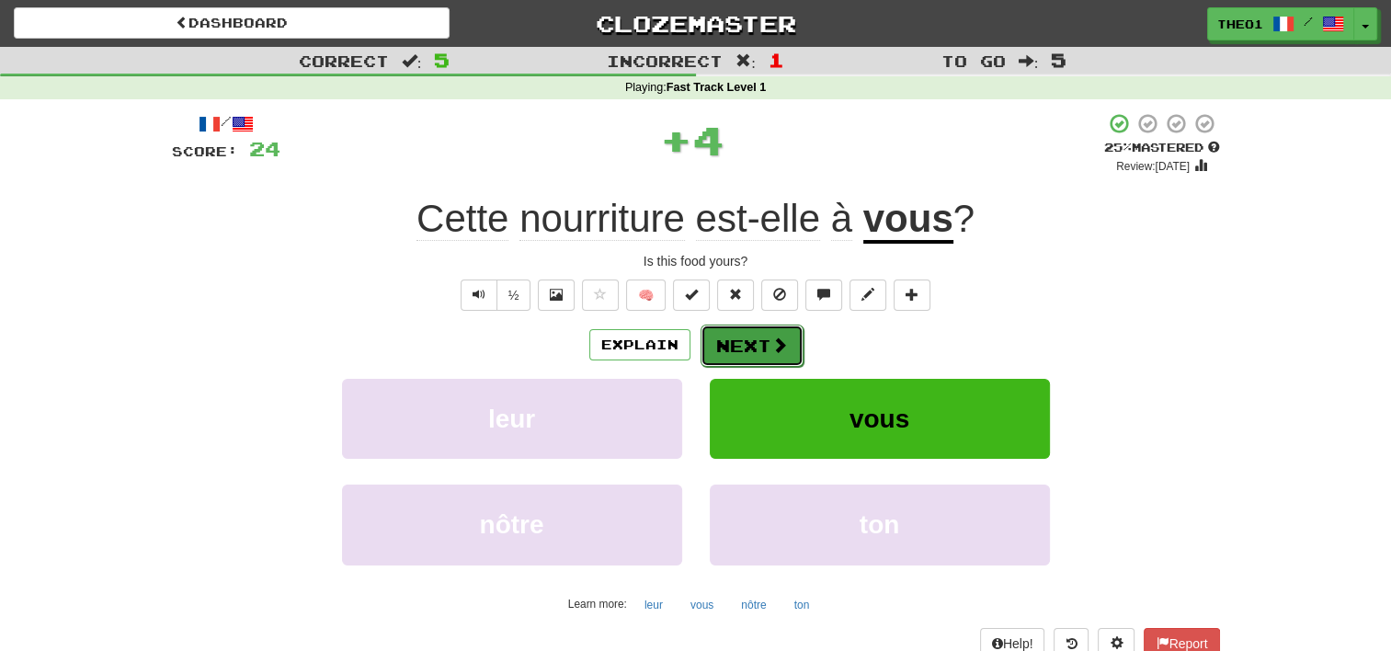
click at [771, 348] on span at bounding box center [779, 344] width 17 height 17
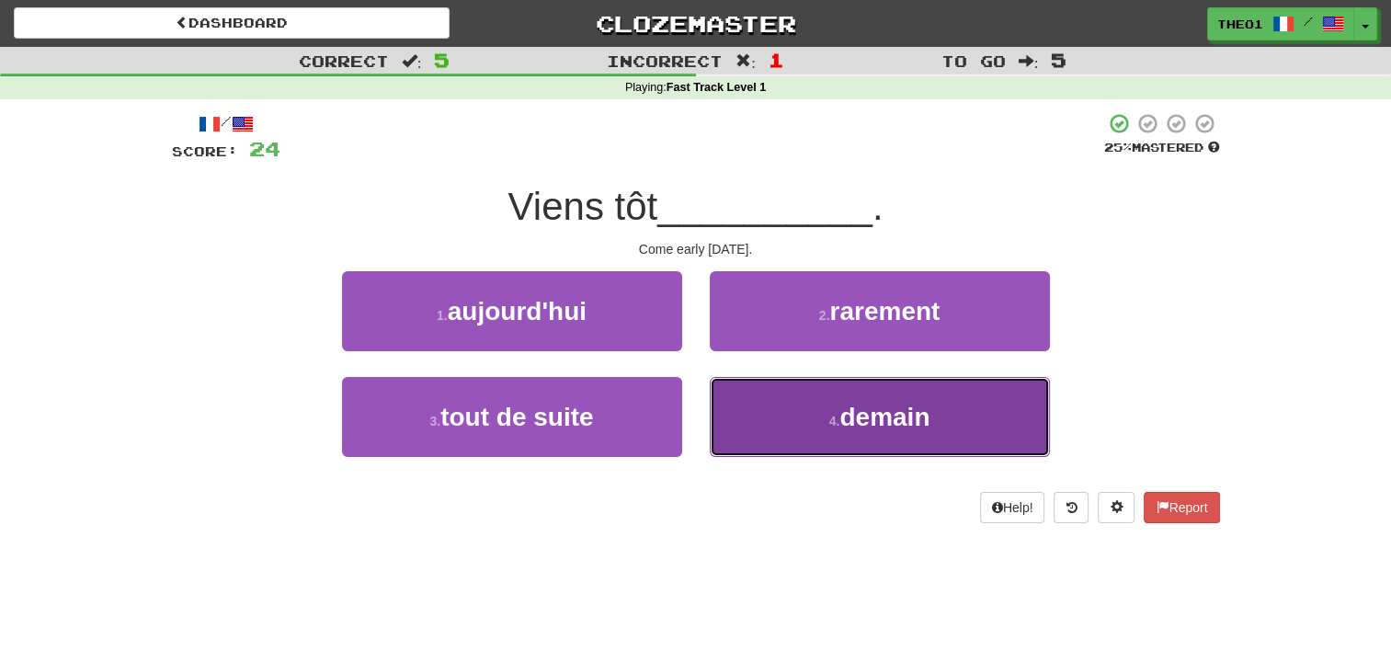
click at [813, 412] on button "4 . demain" at bounding box center [880, 417] width 340 height 80
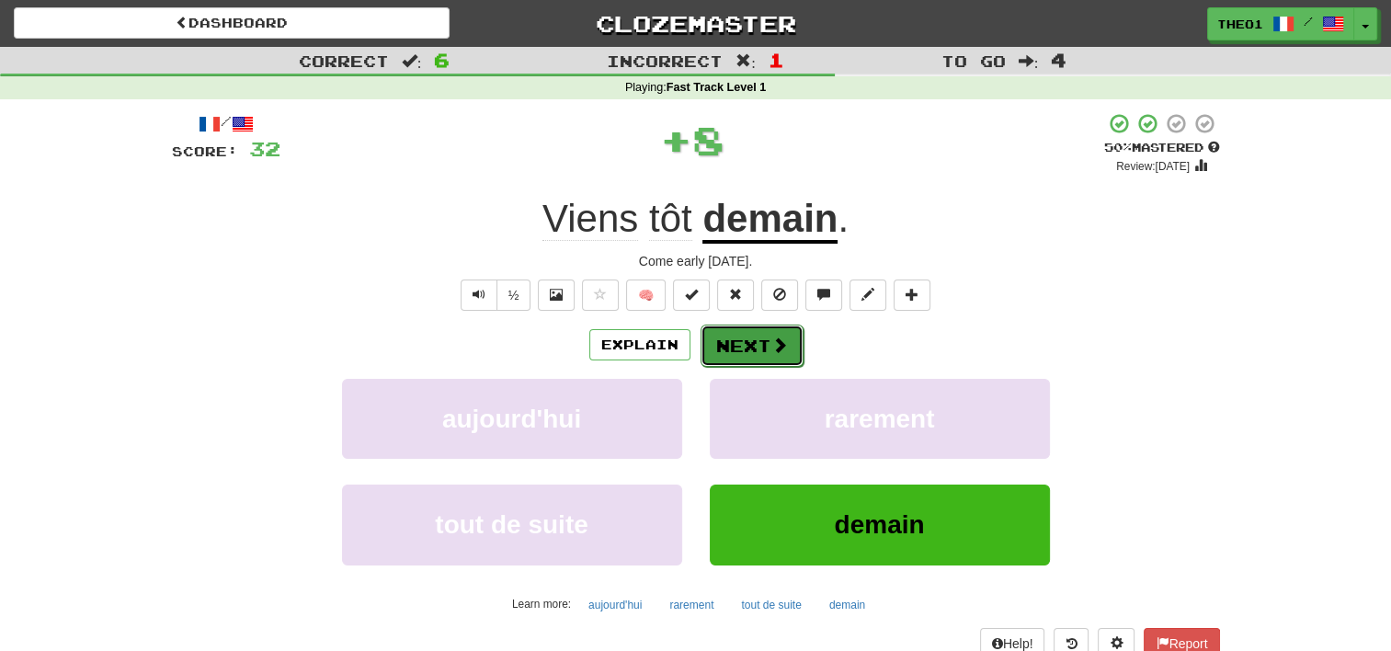
click at [763, 336] on button "Next" at bounding box center [752, 346] width 103 height 42
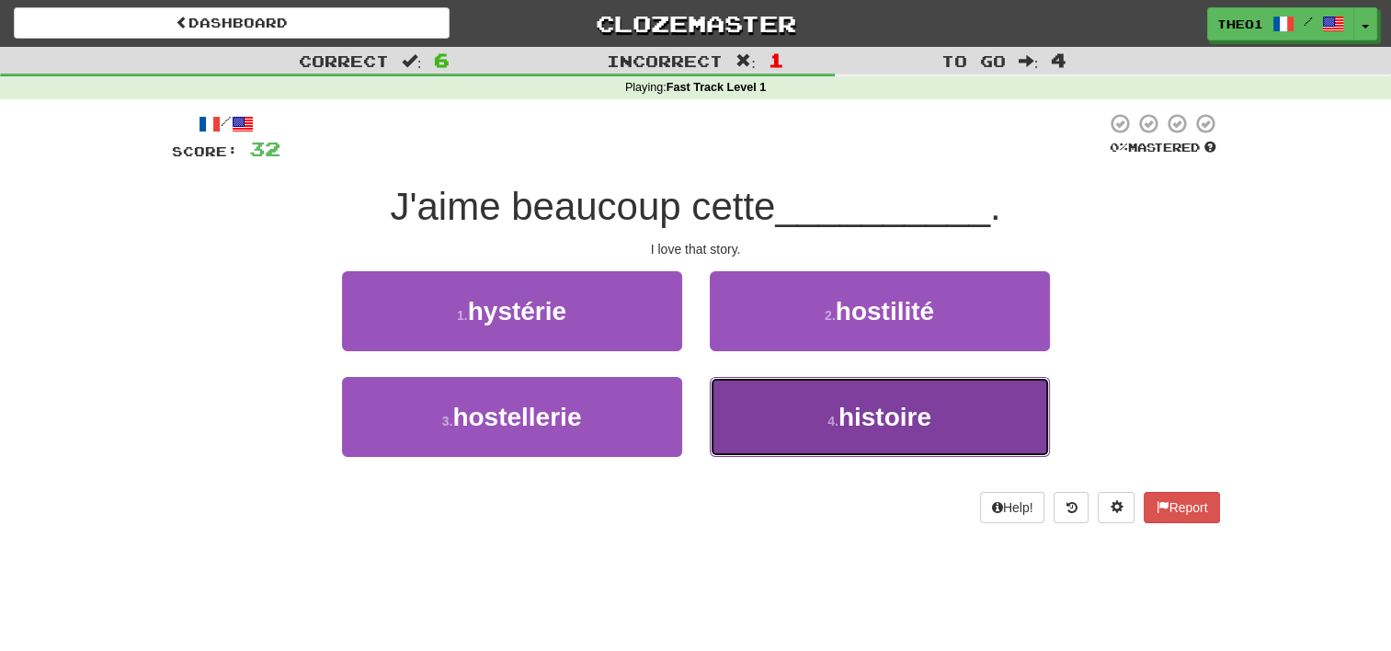
click at [787, 409] on button "4 . histoire" at bounding box center [880, 417] width 340 height 80
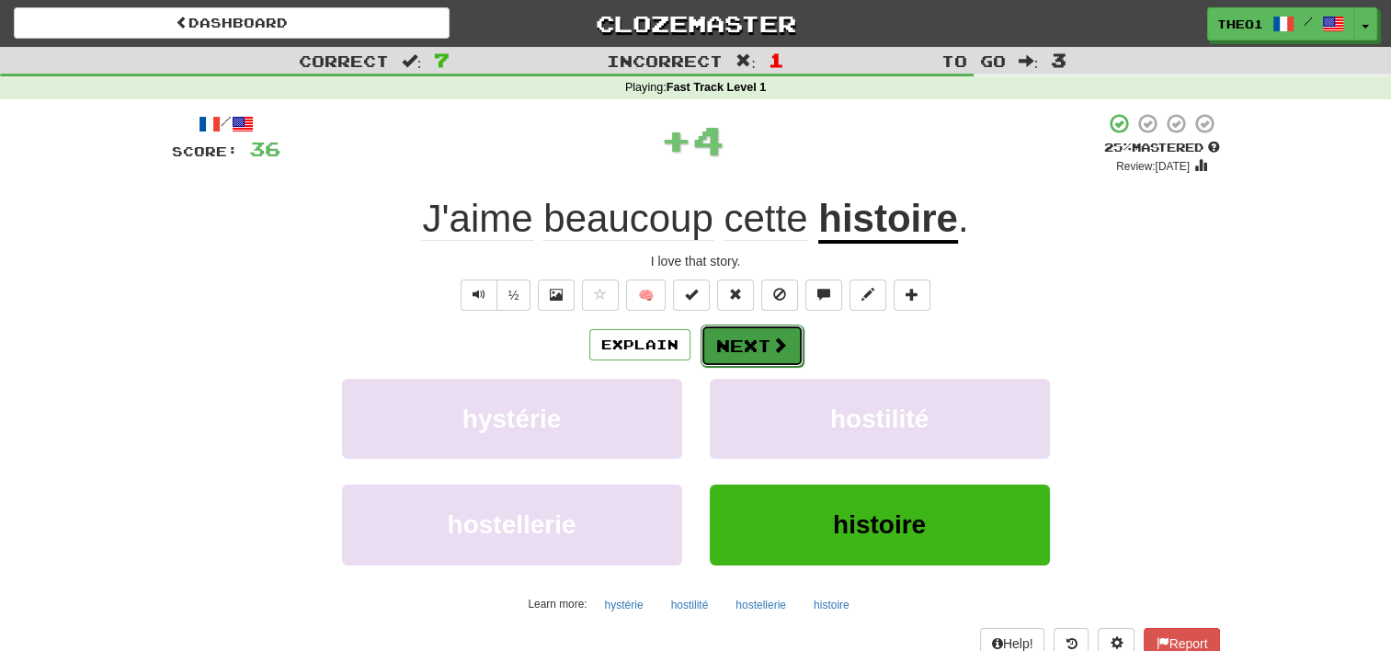
click at [750, 351] on button "Next" at bounding box center [752, 346] width 103 height 42
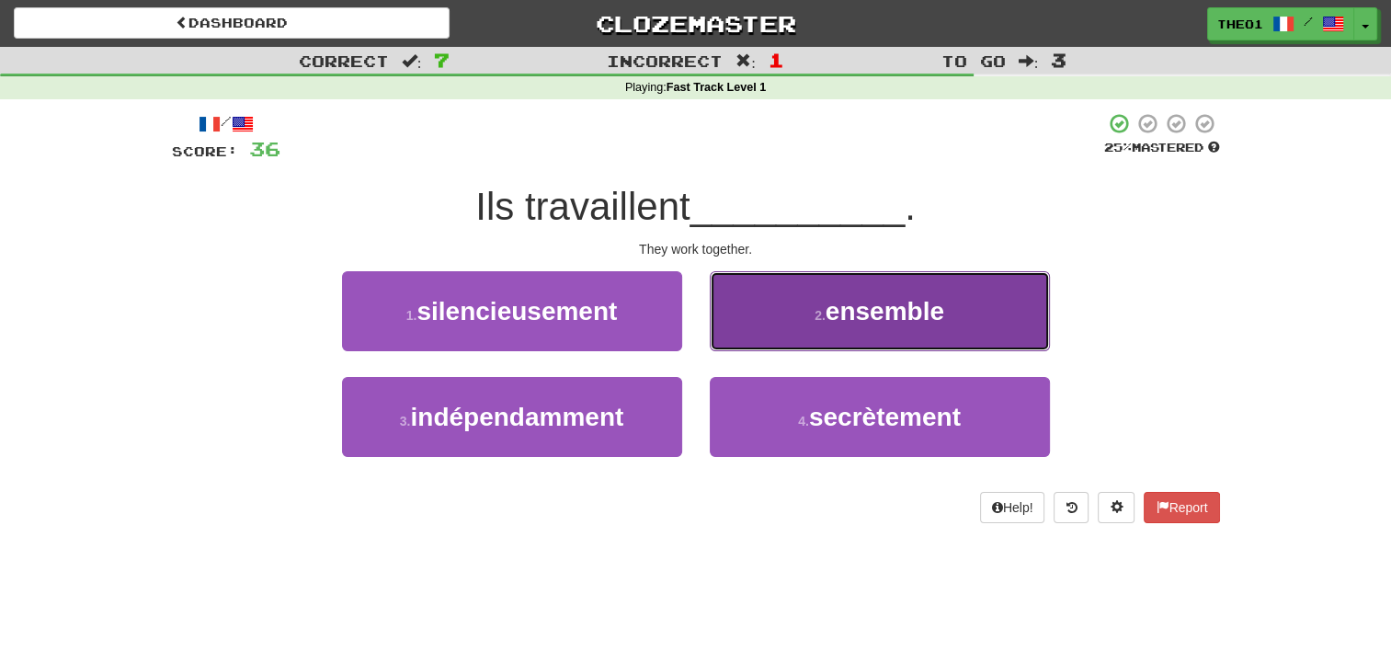
click at [797, 314] on button "2 . ensemble" at bounding box center [880, 311] width 340 height 80
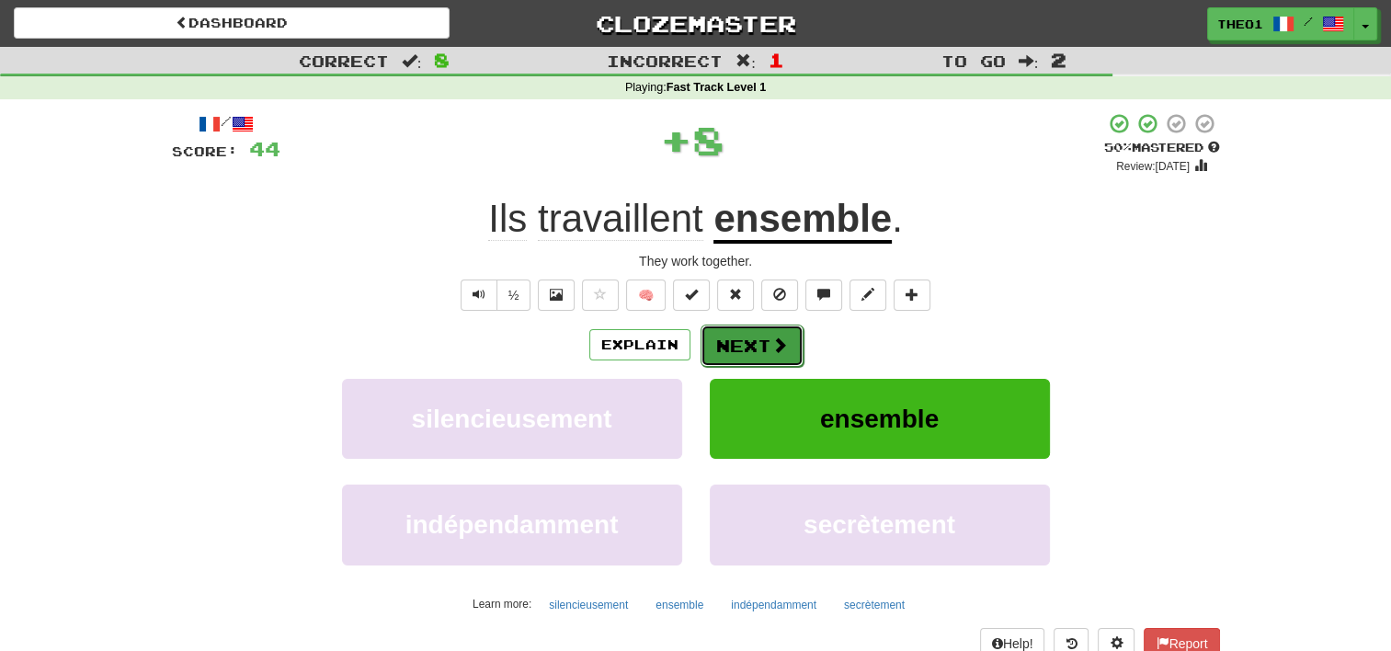
click at [754, 338] on button "Next" at bounding box center [752, 346] width 103 height 42
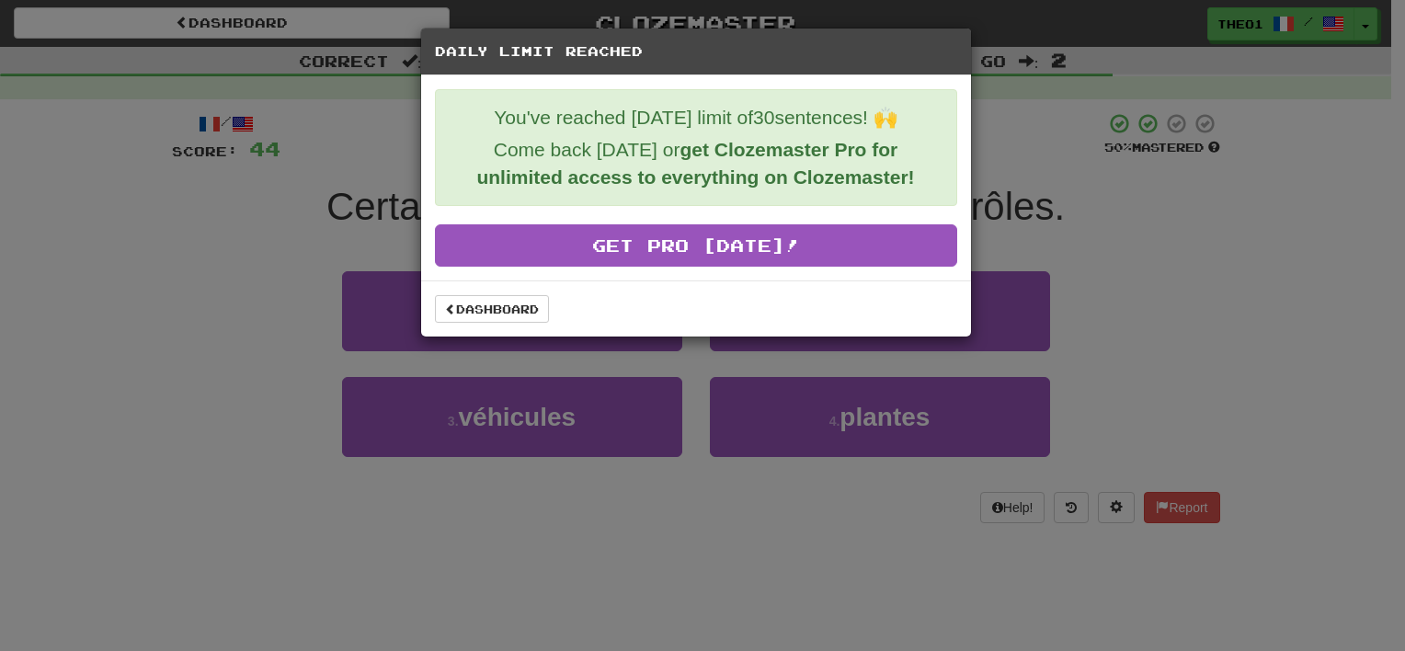
click at [1024, 134] on div "Daily Limit Reached You've reached [DATE] limit of 30 sentences! 🙌 Come back [D…" at bounding box center [702, 325] width 1405 height 651
click at [507, 305] on link "Dashboard" at bounding box center [492, 309] width 114 height 28
